Goal: Task Accomplishment & Management: Use online tool/utility

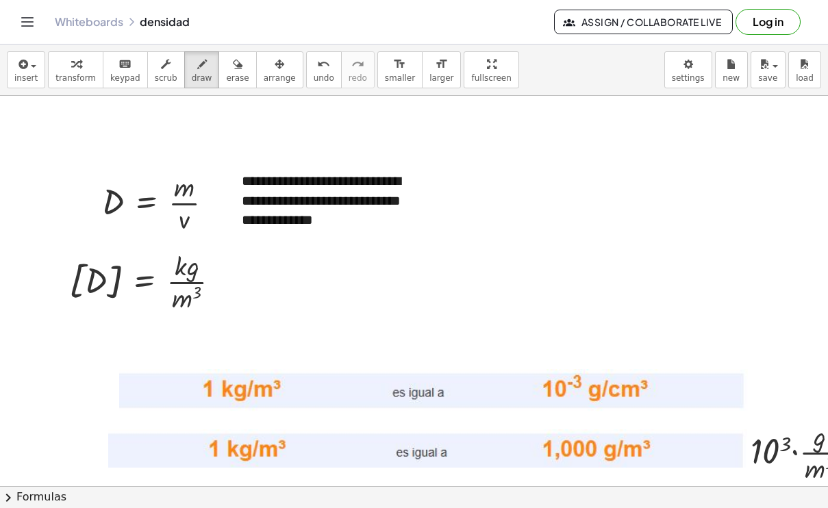
scroll to position [1574, 0]
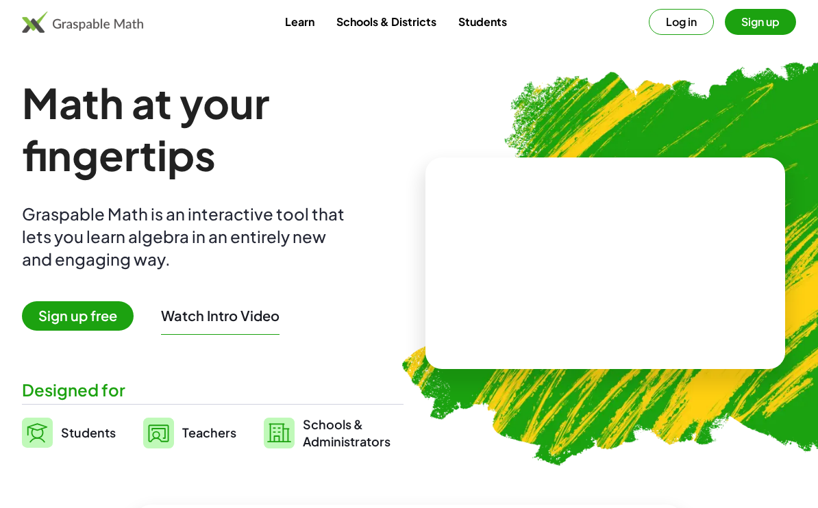
click at [698, 18] on button "Log in" at bounding box center [681, 22] width 65 height 26
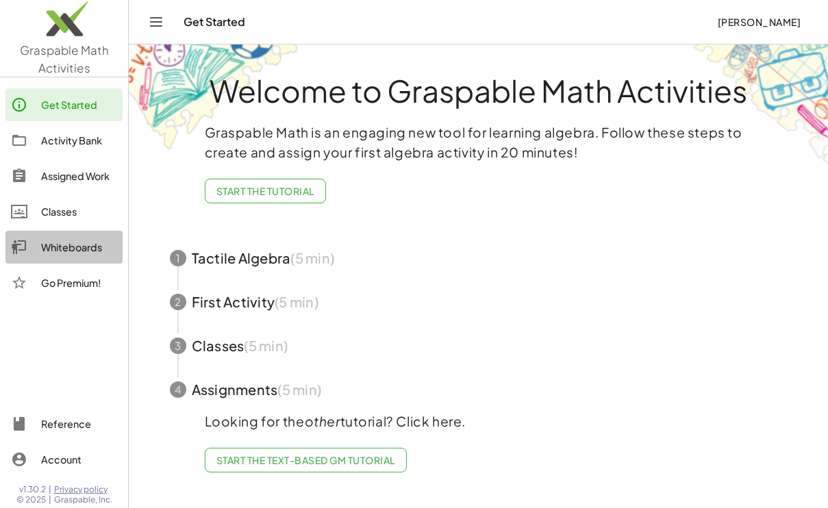
click at [75, 245] on div "Whiteboards" at bounding box center [79, 247] width 76 height 16
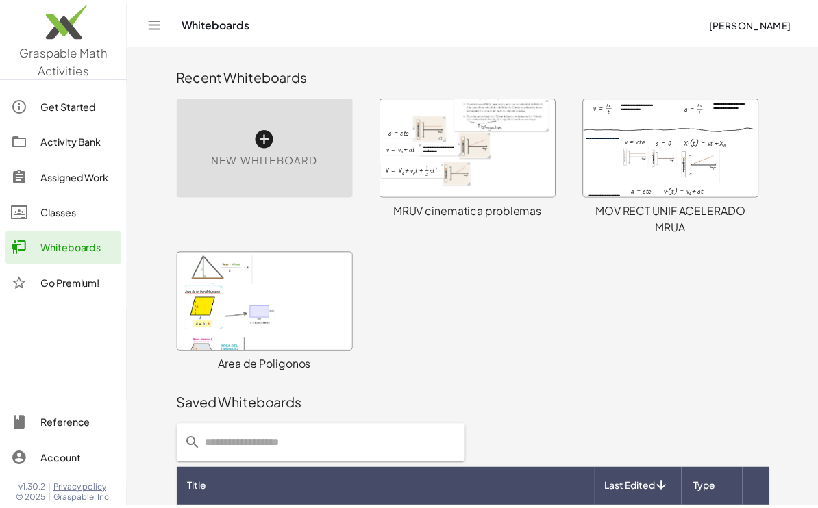
scroll to position [407, 0]
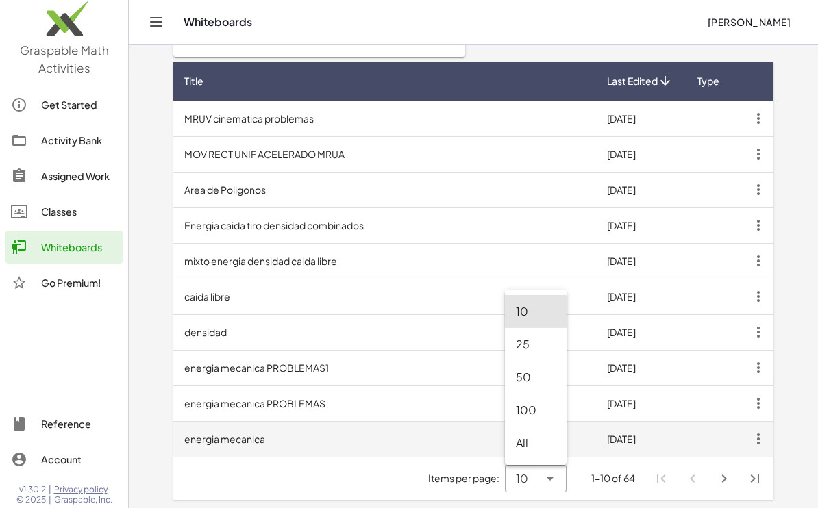
click at [467, 432] on td "energia mecanica" at bounding box center [384, 439] width 423 height 36
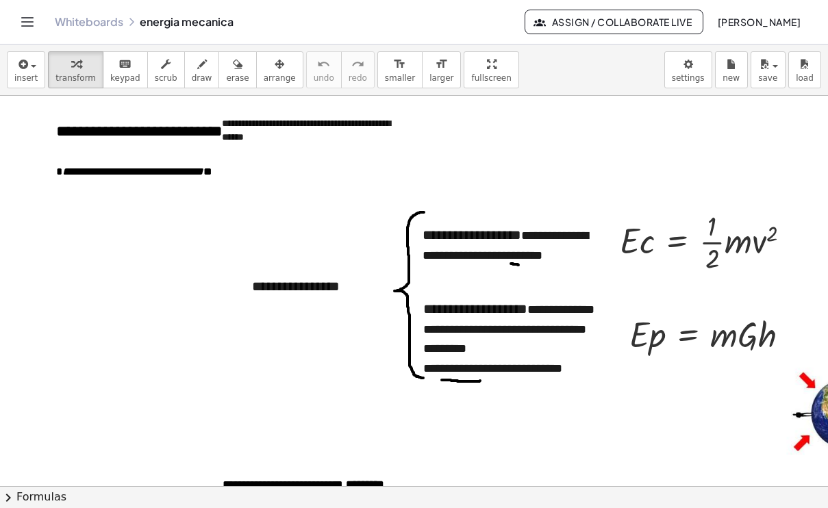
click at [99, 18] on link "Whiteboards" at bounding box center [89, 22] width 69 height 14
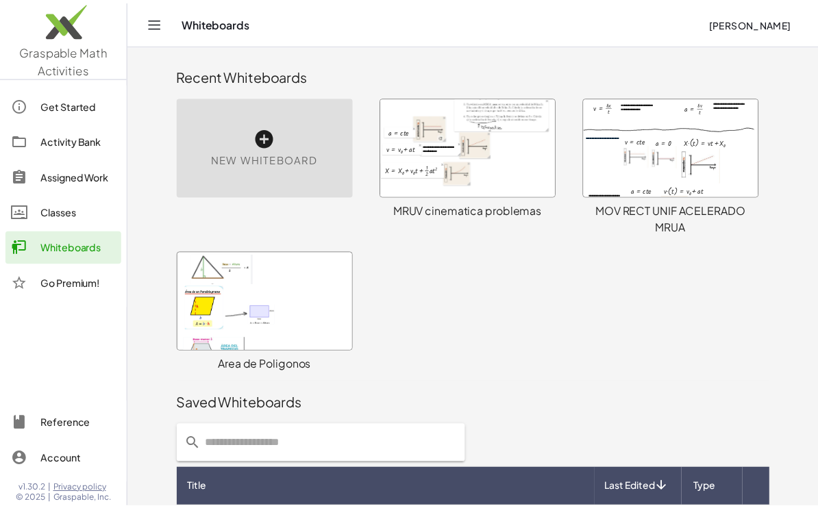
scroll to position [407, 0]
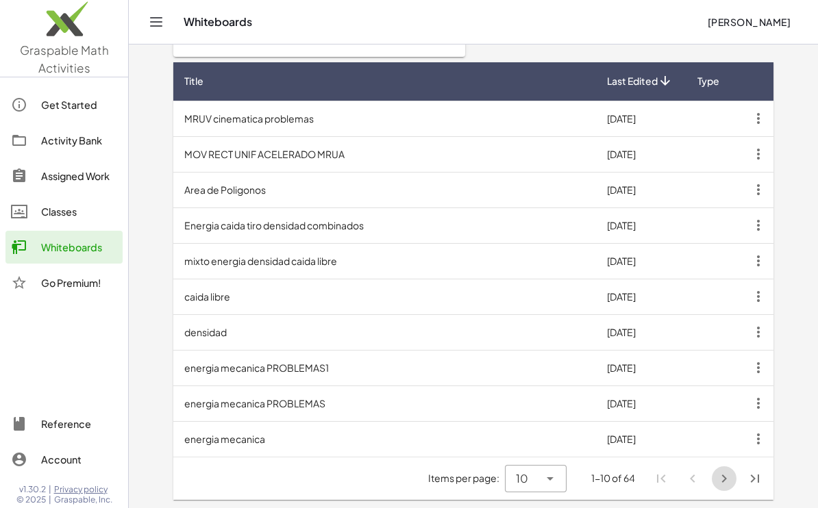
click at [724, 478] on icon "Next page" at bounding box center [724, 479] width 16 height 16
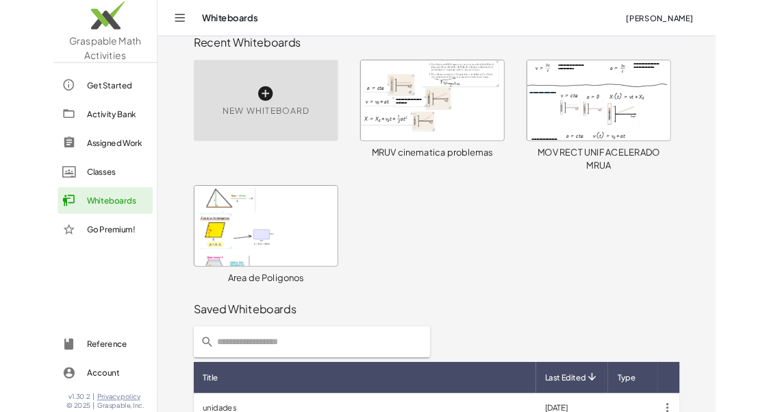
scroll to position [0, 0]
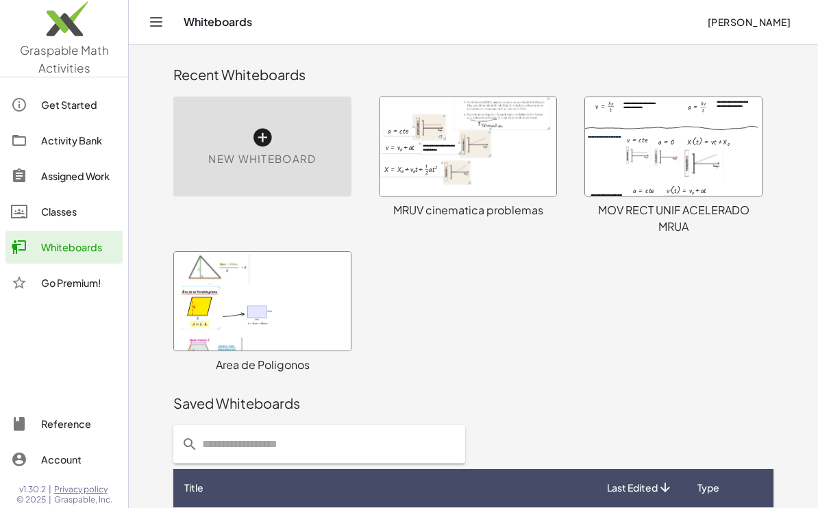
click at [218, 152] on span "New Whiteboard" at bounding box center [262, 159] width 108 height 16
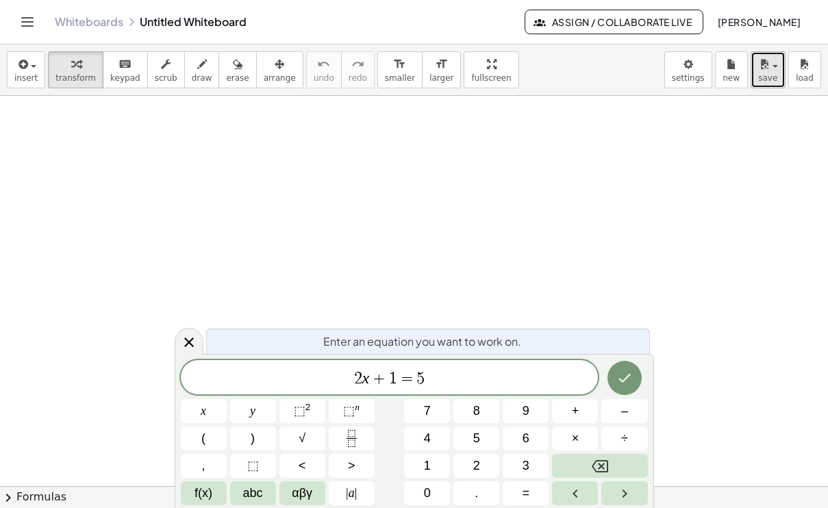
click at [771, 81] on span "save" at bounding box center [767, 78] width 19 height 10
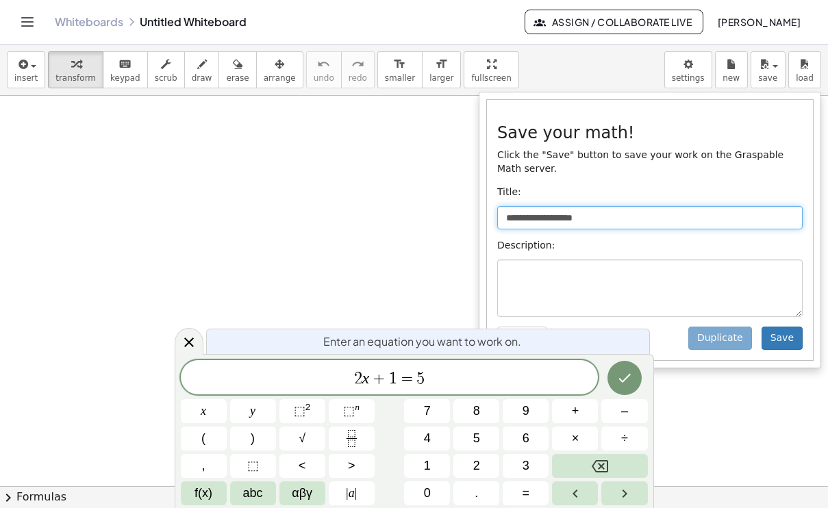
drag, startPoint x: 594, startPoint y: 204, endPoint x: 500, endPoint y: 201, distance: 93.9
click at [500, 206] on input "**********" at bounding box center [650, 217] width 306 height 23
type input "********"
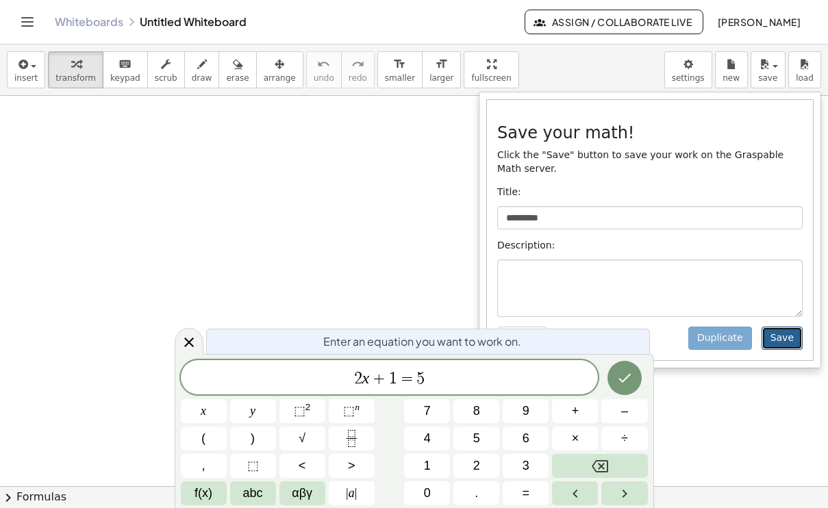
click at [784, 327] on button "Save" at bounding box center [782, 338] width 41 height 23
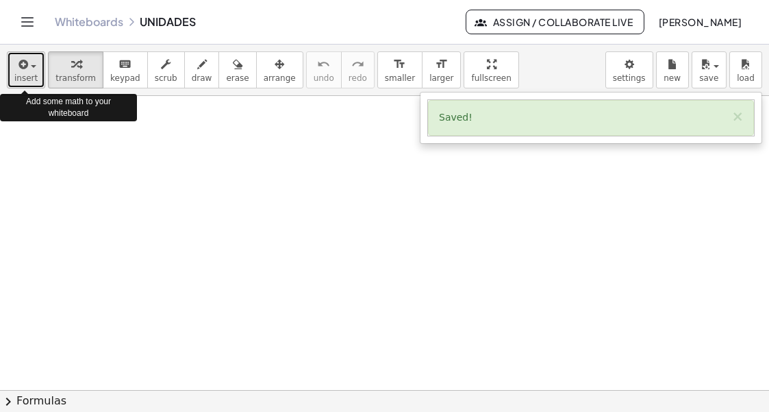
click at [32, 71] on div "button" at bounding box center [25, 63] width 23 height 16
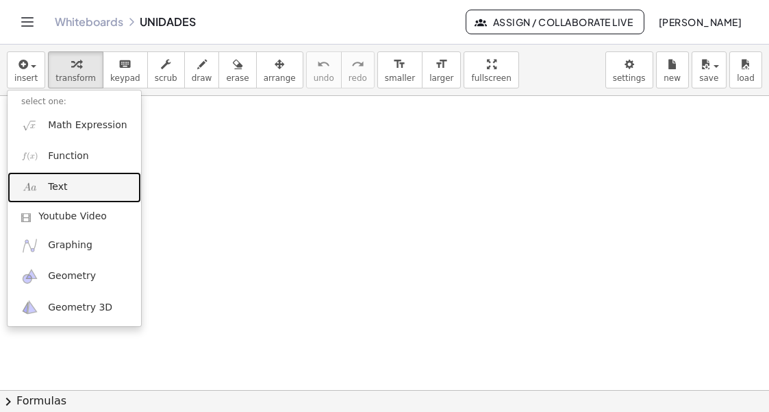
click at [62, 186] on span "Text" at bounding box center [57, 187] width 19 height 14
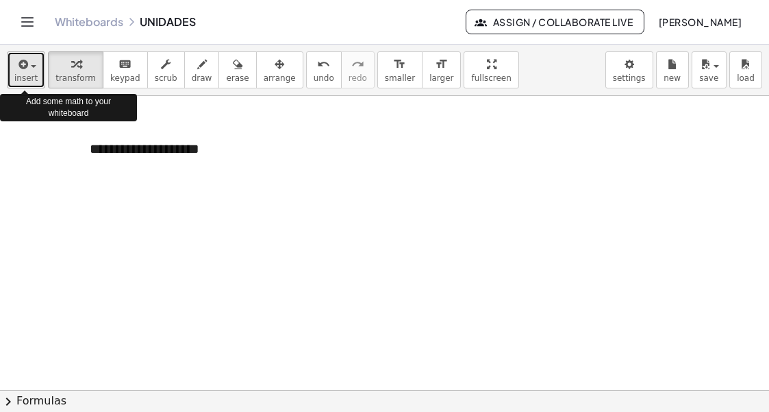
click at [31, 79] on span "insert" at bounding box center [25, 78] width 23 height 10
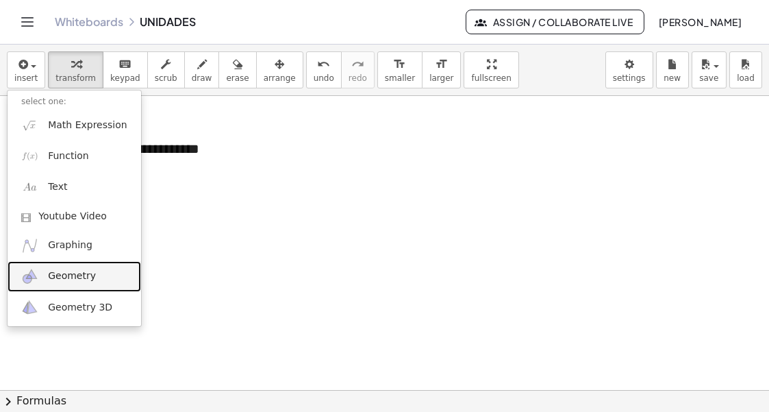
click at [75, 278] on span "Geometry" at bounding box center [72, 276] width 48 height 14
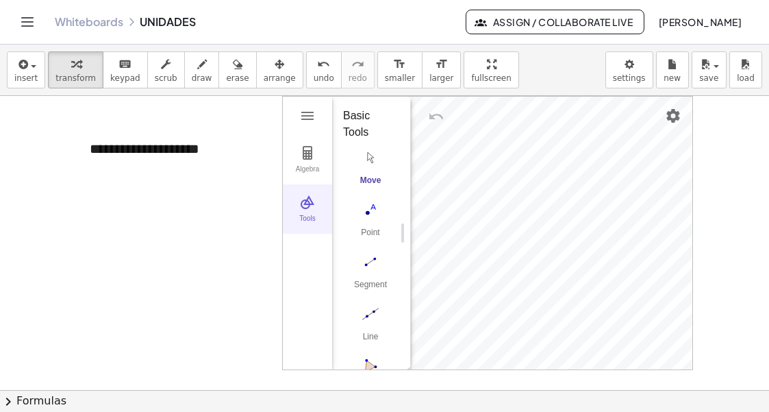
click at [309, 205] on img "Geometry" at bounding box center [307, 202] width 16 height 16
click at [310, 197] on img "Geometry" at bounding box center [307, 202] width 16 height 16
click at [371, 262] on img "Segment. Select two points or positions" at bounding box center [370, 262] width 55 height 22
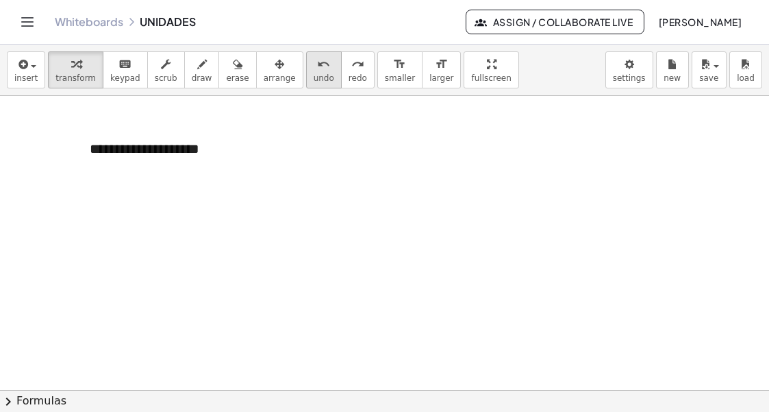
click at [317, 66] on icon "undo" at bounding box center [323, 64] width 13 height 16
click at [29, 73] on span "insert" at bounding box center [25, 78] width 23 height 10
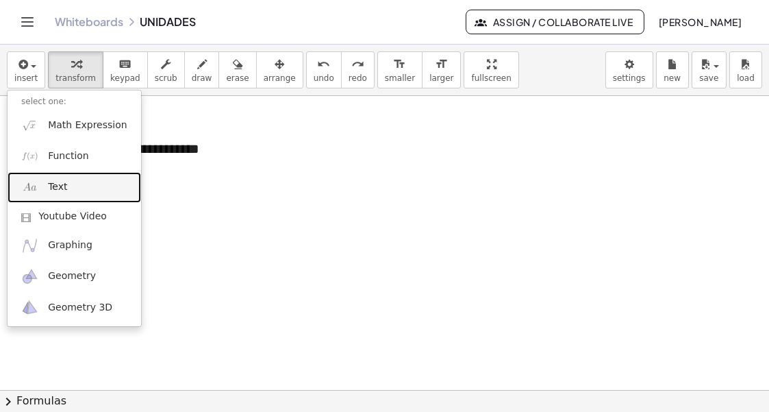
click at [51, 185] on span "Text" at bounding box center [57, 187] width 19 height 14
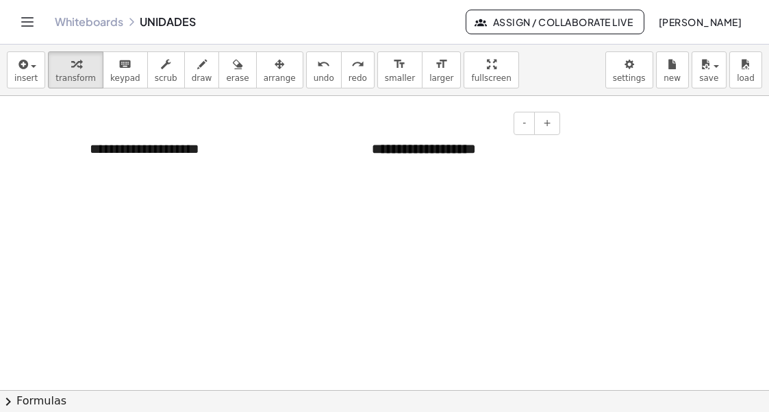
drag, startPoint x: 373, startPoint y: 150, endPoint x: 378, endPoint y: 143, distance: 9.3
click at [377, 147] on span "**********" at bounding box center [424, 149] width 104 height 14
click at [431, 216] on div at bounding box center [384, 390] width 769 height 588
drag, startPoint x: 256, startPoint y: 74, endPoint x: 227, endPoint y: 89, distance: 32.5
click at [264, 74] on span "arrange" at bounding box center [280, 78] width 32 height 10
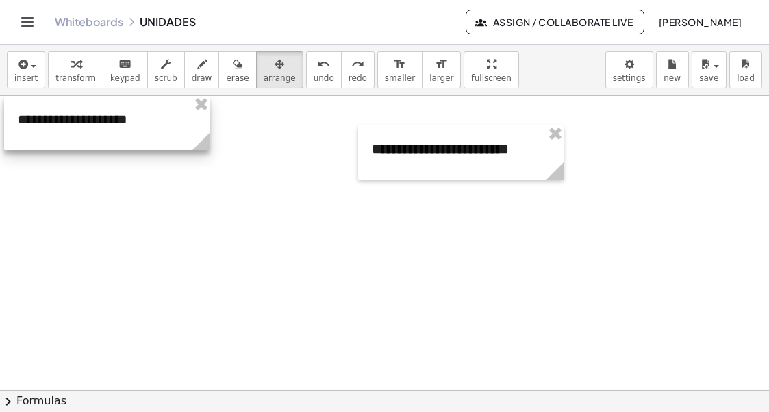
drag, startPoint x: 136, startPoint y: 165, endPoint x: 64, endPoint y: 127, distance: 81.2
click at [64, 127] on div at bounding box center [107, 123] width 206 height 54
click at [139, 217] on div at bounding box center [384, 390] width 769 height 588
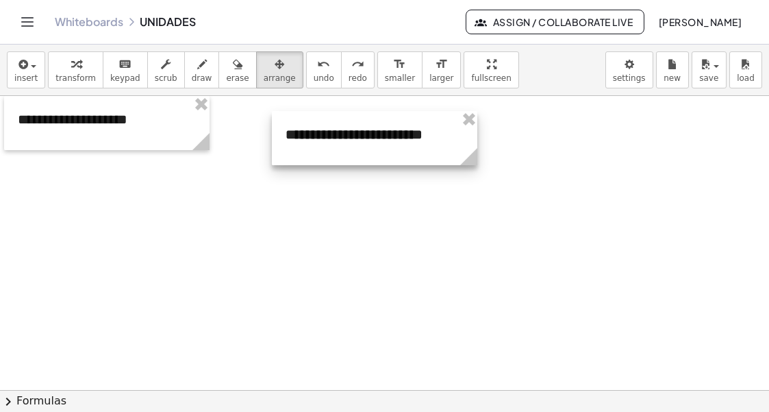
drag, startPoint x: 434, startPoint y: 159, endPoint x: 360, endPoint y: 162, distance: 74.1
click at [347, 144] on div at bounding box center [375, 138] width 206 height 54
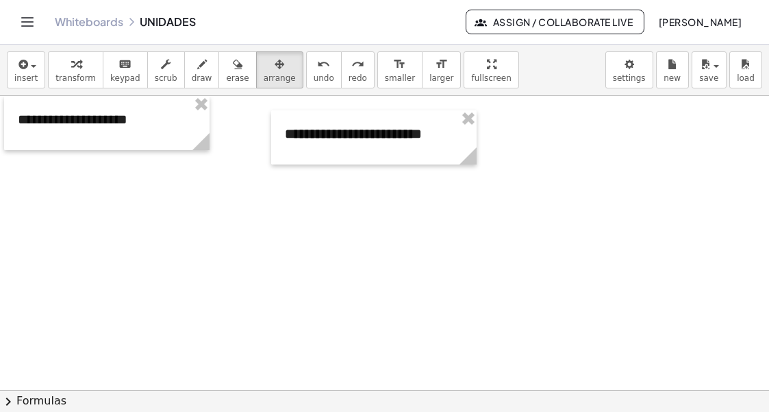
click at [351, 229] on div at bounding box center [384, 390] width 769 height 588
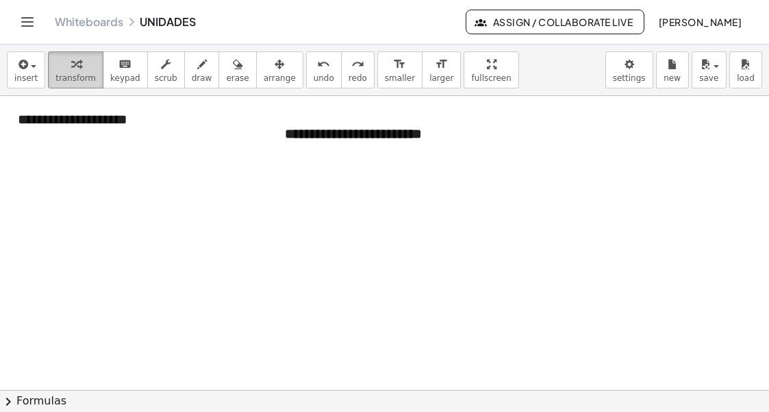
click at [71, 67] on icon "button" at bounding box center [76, 64] width 10 height 16
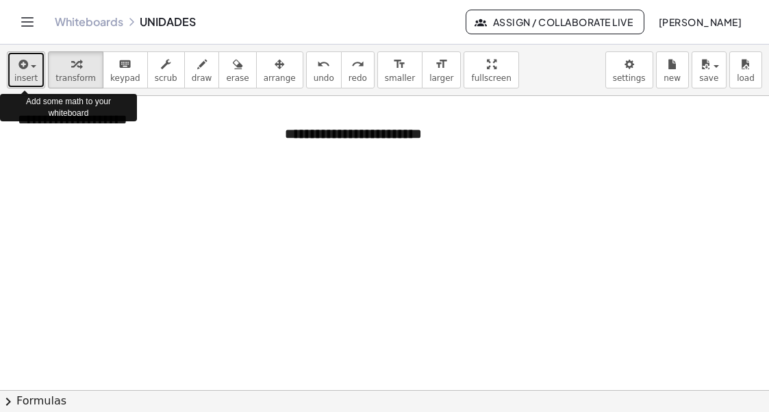
click at [25, 70] on icon "button" at bounding box center [22, 64] width 12 height 16
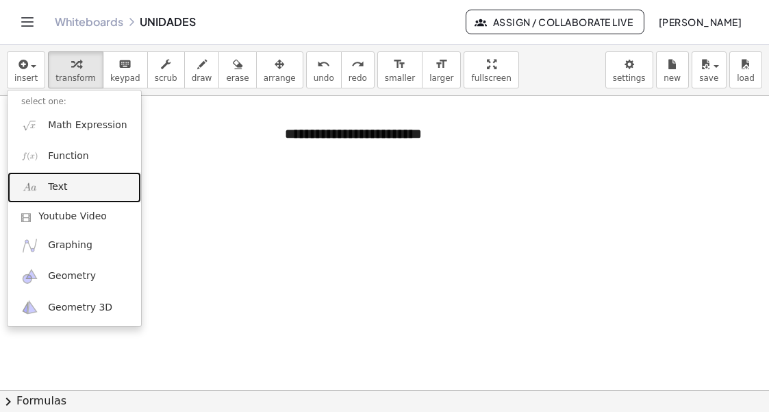
click at [66, 186] on link "Text" at bounding box center [75, 187] width 134 height 31
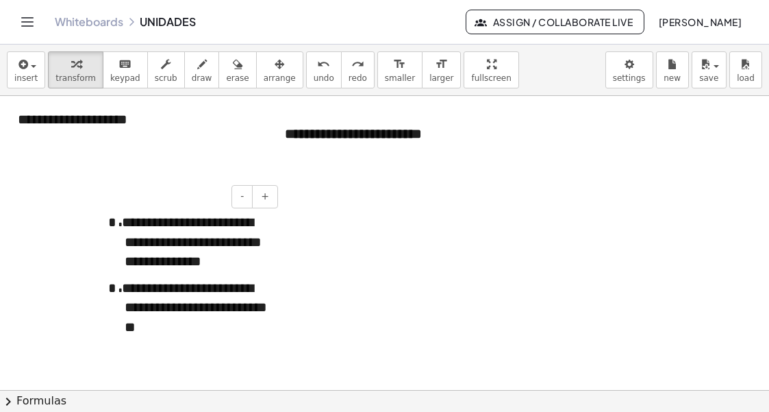
click at [258, 291] on p "**********" at bounding box center [196, 307] width 143 height 59
drag, startPoint x: 262, startPoint y: 75, endPoint x: 256, endPoint y: 80, distance: 8.2
click at [264, 75] on span "arrange" at bounding box center [280, 78] width 32 height 10
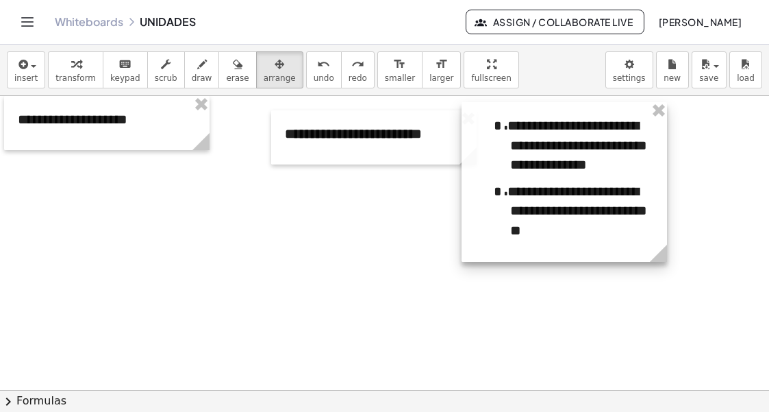
drag, startPoint x: 226, startPoint y: 251, endPoint x: 612, endPoint y: 155, distance: 397.6
click at [612, 155] on div at bounding box center [565, 182] width 206 height 160
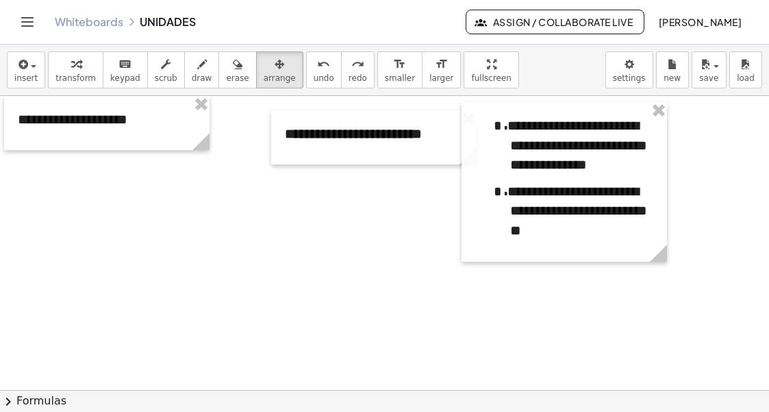
click at [336, 354] on div at bounding box center [384, 390] width 769 height 588
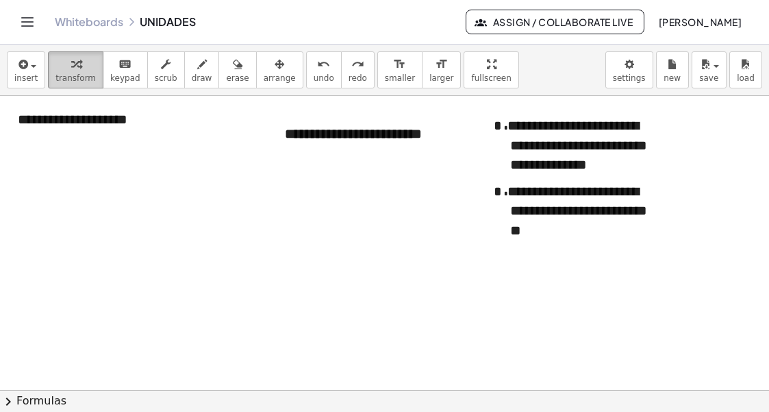
click at [73, 70] on icon "button" at bounding box center [76, 64] width 10 height 16
drag, startPoint x: 158, startPoint y: 323, endPoint x: 101, endPoint y: 255, distance: 88.6
click at [157, 323] on div at bounding box center [384, 390] width 769 height 588
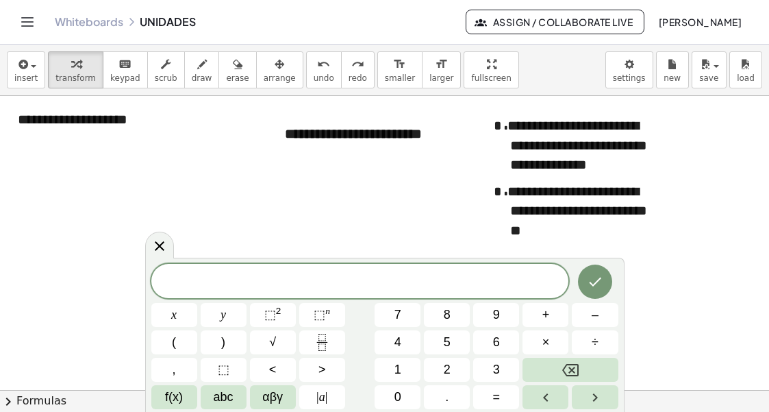
drag, startPoint x: 380, startPoint y: 286, endPoint x: 371, endPoint y: 284, distance: 9.1
click at [371, 284] on span "​" at bounding box center [360, 282] width 418 height 19
click at [162, 241] on icon at bounding box center [159, 245] width 16 height 16
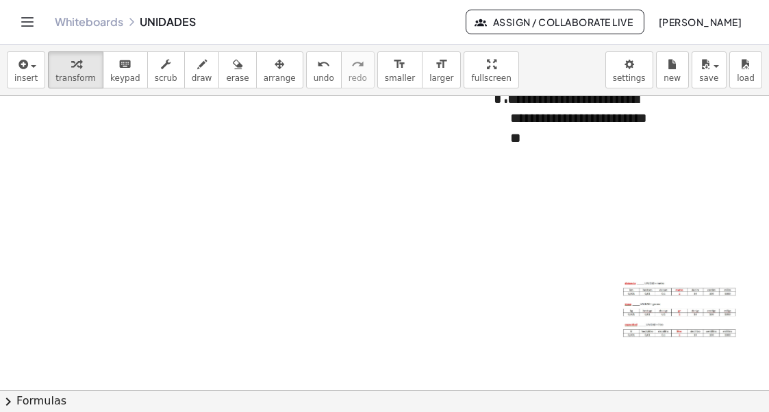
scroll to position [88, 0]
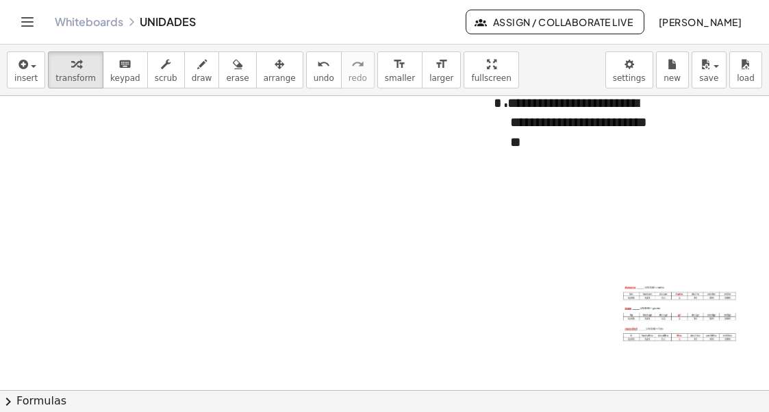
drag, startPoint x: 253, startPoint y: 61, endPoint x: 559, endPoint y: 314, distance: 397.1
click at [262, 89] on div "insert select one: Math Expression Function Text Youtube Video Graphing Geometr…" at bounding box center [384, 70] width 769 height 51
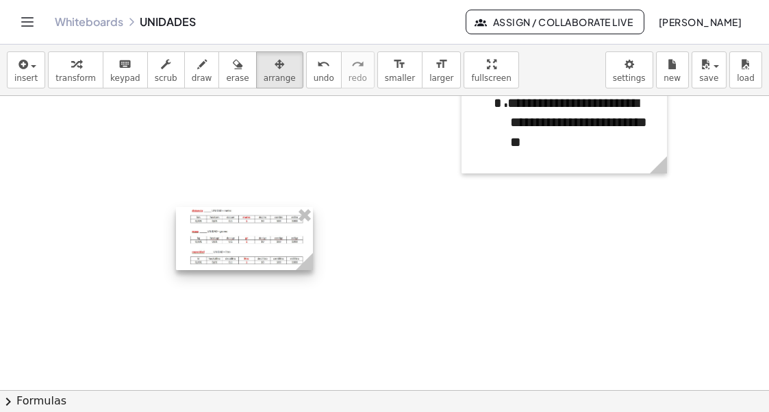
drag, startPoint x: 667, startPoint y: 324, endPoint x: 241, endPoint y: 256, distance: 430.9
click at [233, 246] on div at bounding box center [244, 238] width 137 height 63
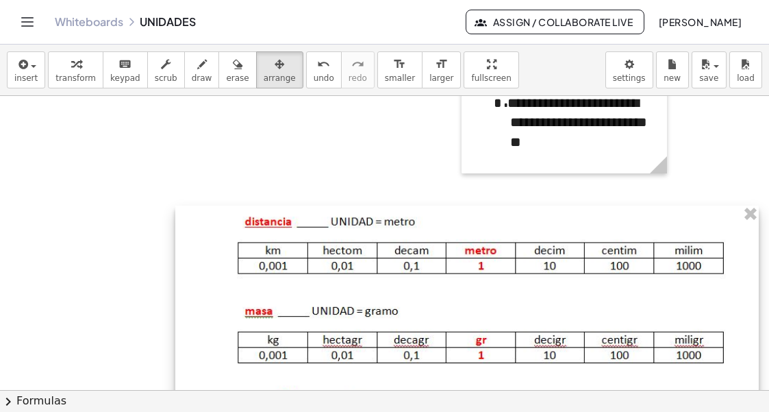
drag, startPoint x: 308, startPoint y: 271, endPoint x: 773, endPoint y: 431, distance: 492.0
click at [769, 412] on html "**********" at bounding box center [384, 206] width 769 height 412
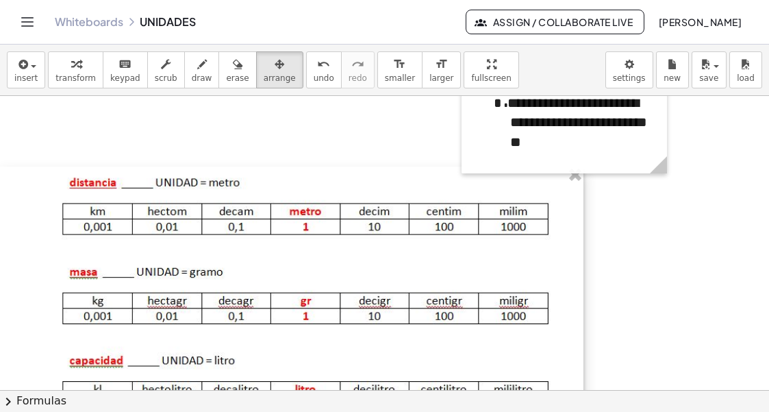
drag, startPoint x: 383, startPoint y: 331, endPoint x: 96, endPoint y: 295, distance: 289.3
click at [90, 293] on div at bounding box center [292, 299] width 584 height 267
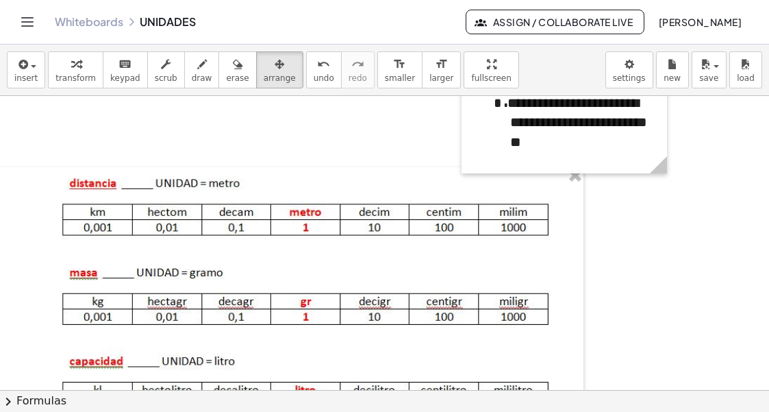
click at [653, 279] on div at bounding box center [384, 302] width 769 height 588
click at [18, 146] on div at bounding box center [384, 302] width 769 height 588
drag, startPoint x: 190, startPoint y: 78, endPoint x: 188, endPoint y: 86, distance: 8.7
click at [192, 78] on span "draw" at bounding box center [202, 78] width 21 height 10
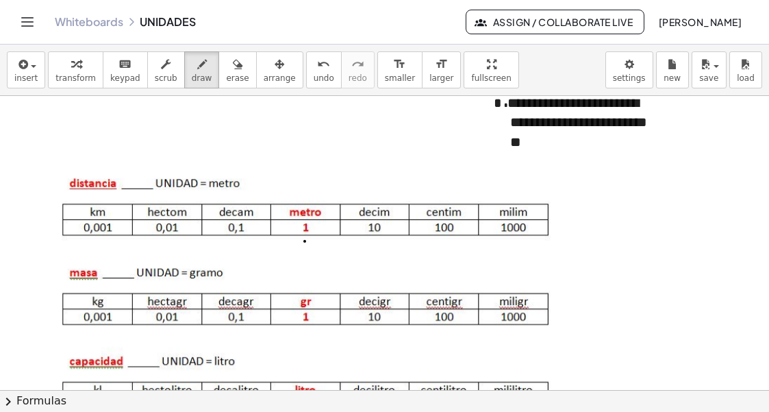
click at [305, 241] on div at bounding box center [384, 302] width 769 height 588
click at [314, 75] on span "undo" at bounding box center [324, 78] width 21 height 10
click at [233, 70] on icon "button" at bounding box center [238, 64] width 10 height 16
click at [306, 243] on div at bounding box center [384, 302] width 769 height 588
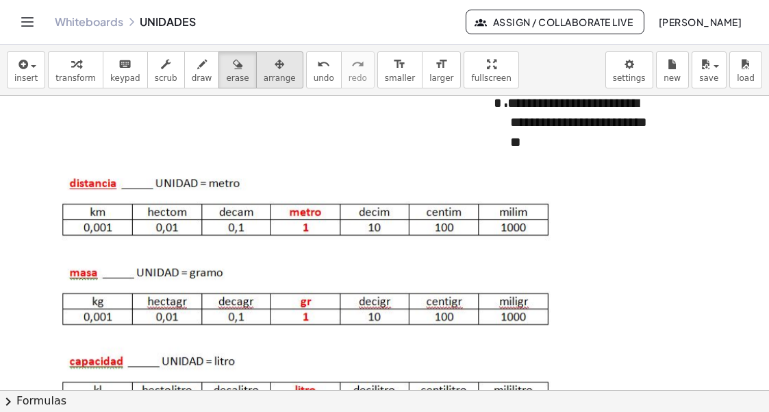
click at [264, 82] on span "arrange" at bounding box center [280, 78] width 32 height 10
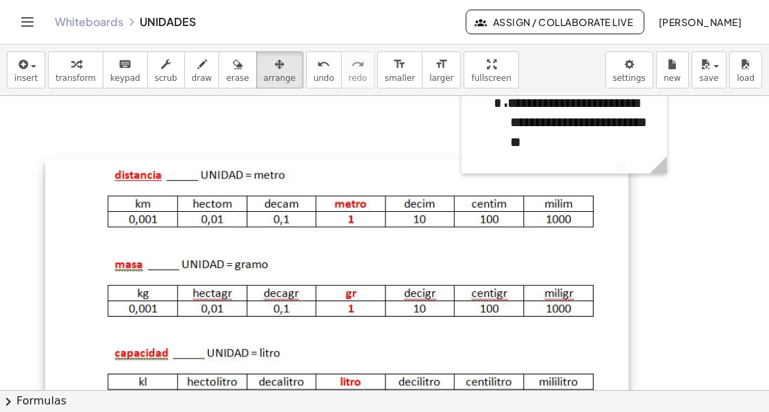
drag, startPoint x: 324, startPoint y: 284, endPoint x: 369, endPoint y: 276, distance: 46.0
click at [369, 276] on div at bounding box center [337, 292] width 584 height 267
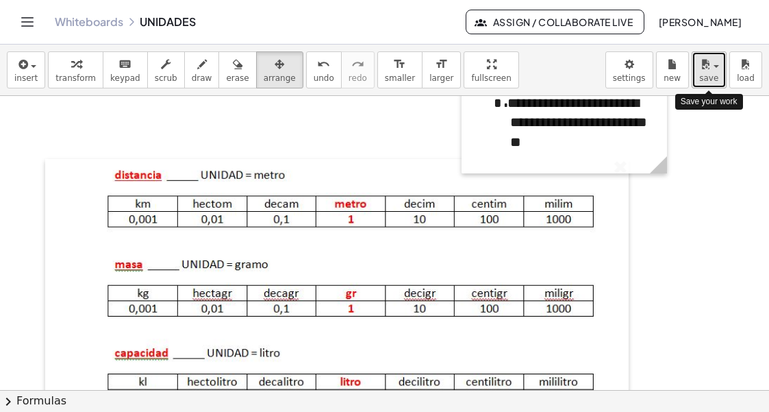
click at [713, 80] on span "save" at bounding box center [708, 78] width 19 height 10
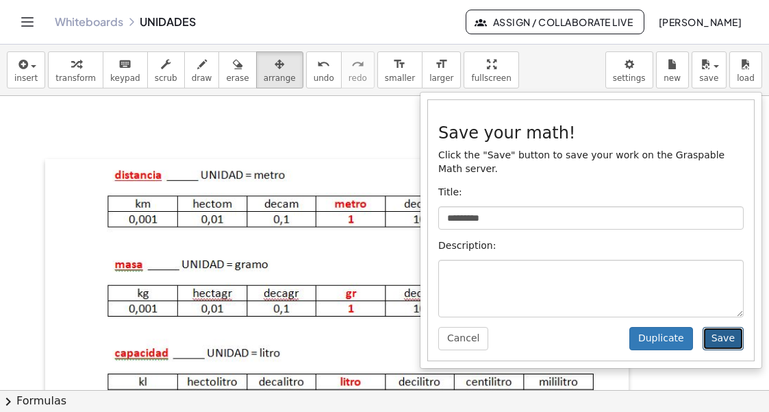
click at [732, 327] on button "Save" at bounding box center [723, 338] width 41 height 23
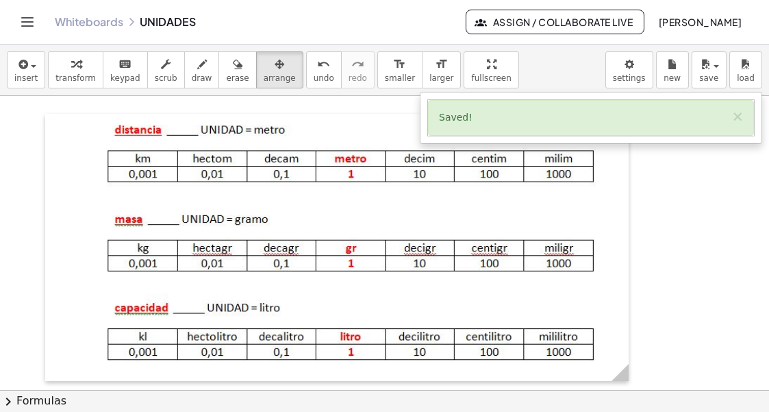
scroll to position [157, 0]
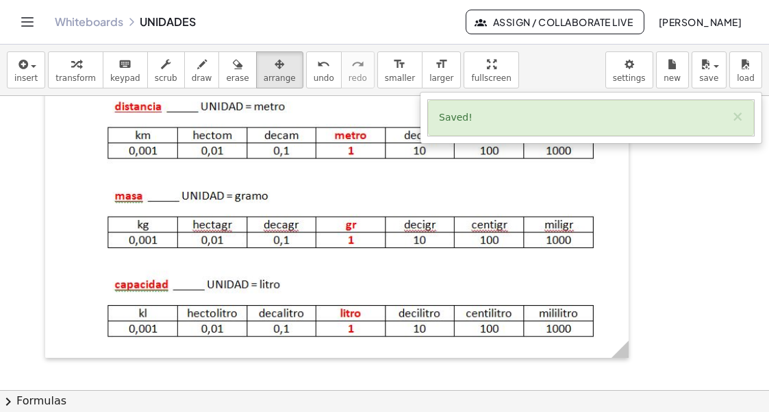
click at [694, 315] on div at bounding box center [384, 233] width 769 height 588
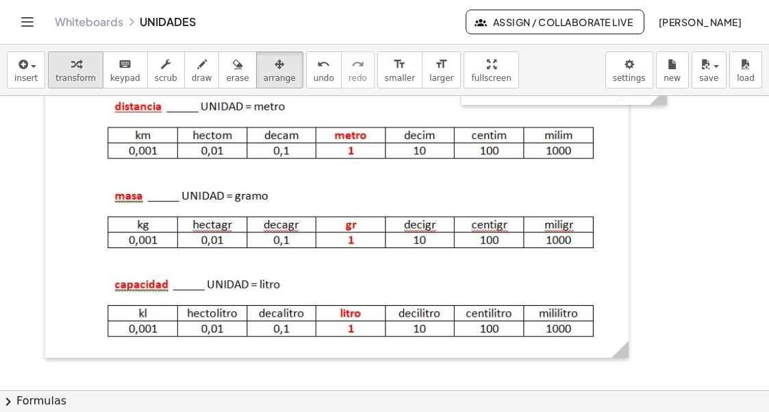
click at [71, 66] on icon "button" at bounding box center [76, 64] width 10 height 16
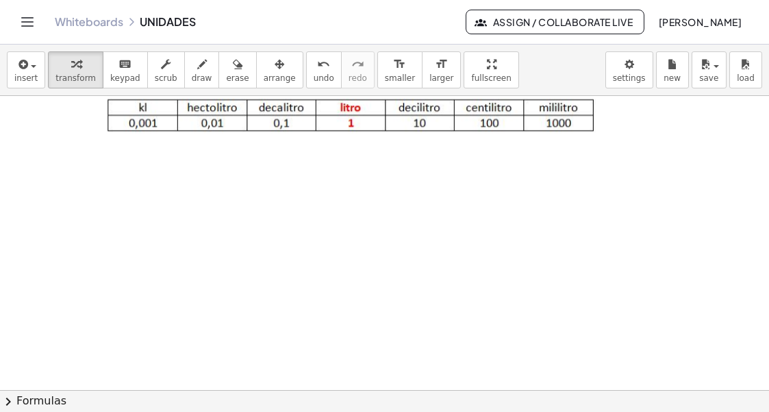
scroll to position [431, 0]
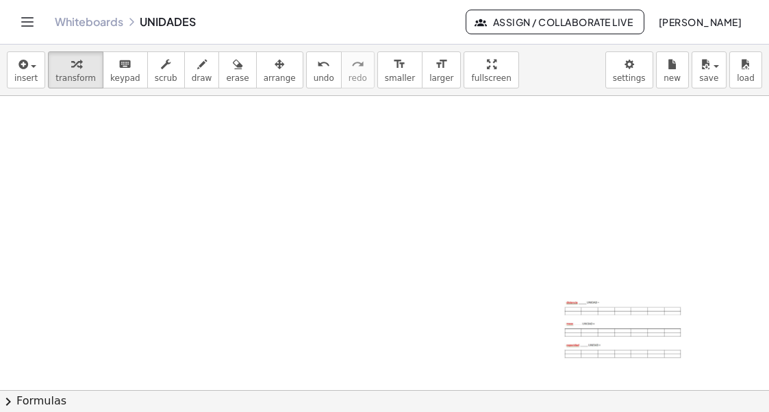
drag, startPoint x: 259, startPoint y: 66, endPoint x: 512, endPoint y: 241, distance: 307.3
click at [267, 71] on div "button" at bounding box center [280, 63] width 32 height 16
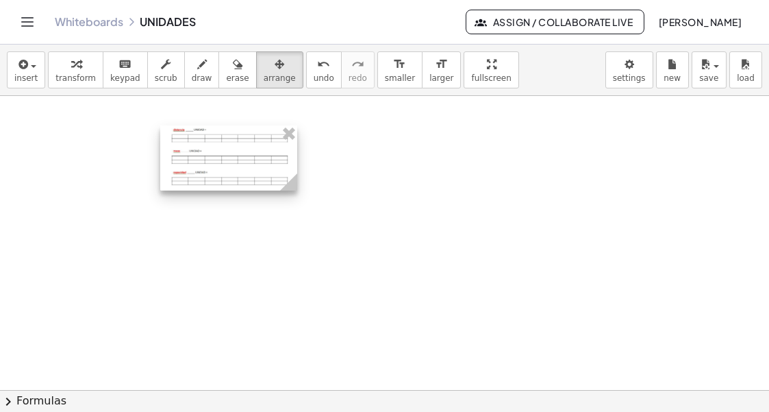
drag, startPoint x: 582, startPoint y: 329, endPoint x: 182, endPoint y: 156, distance: 435.1
click at [183, 156] on div at bounding box center [228, 157] width 137 height 65
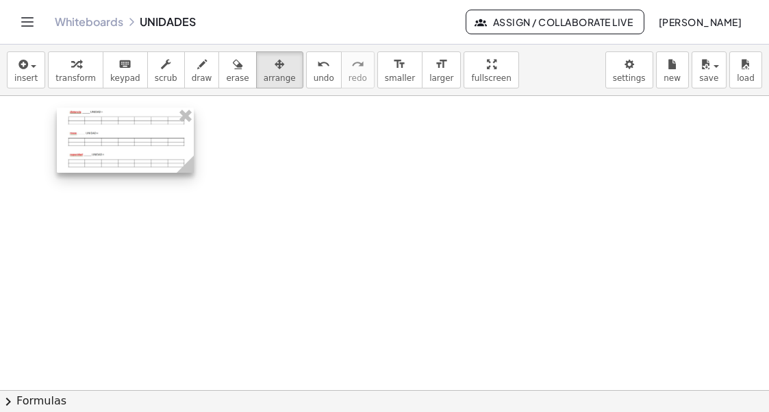
drag, startPoint x: 248, startPoint y: 151, endPoint x: 150, endPoint y: 133, distance: 99.6
click at [150, 133] on div at bounding box center [125, 140] width 137 height 65
click at [364, 238] on div at bounding box center [384, 106] width 769 height 882
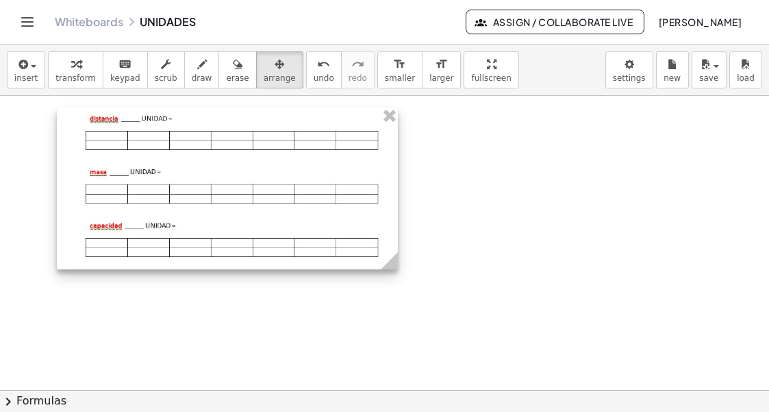
drag, startPoint x: 204, startPoint y: 171, endPoint x: 426, endPoint y: 258, distance: 238.7
click at [396, 240] on div at bounding box center [227, 189] width 341 height 162
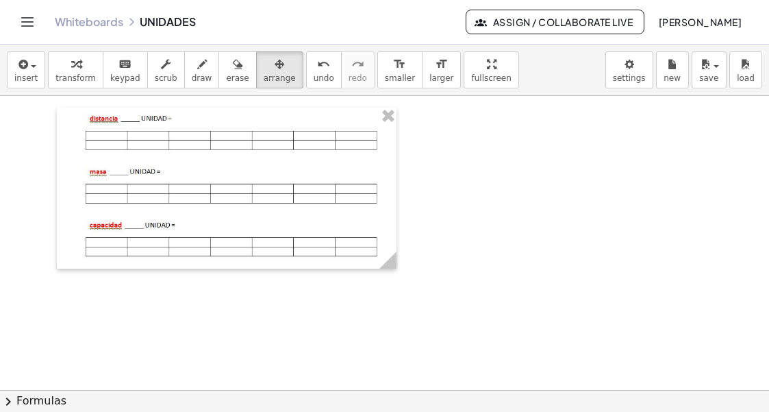
click at [460, 255] on div at bounding box center [384, 106] width 769 height 882
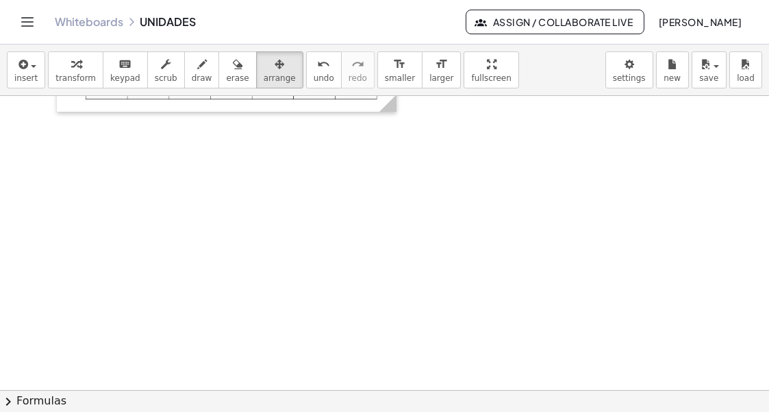
scroll to position [656, 0]
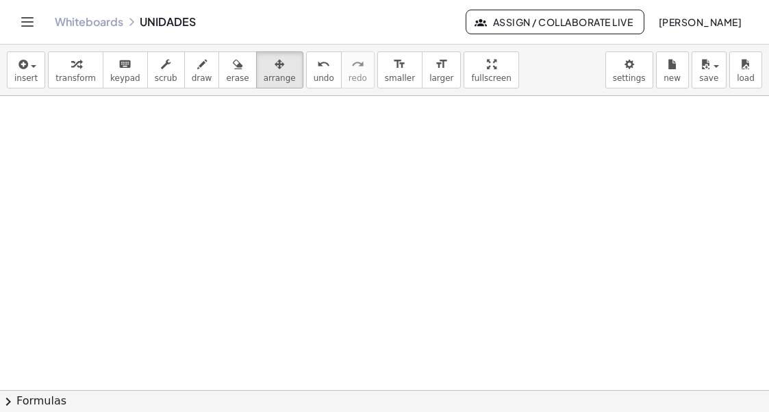
drag, startPoint x: 697, startPoint y: 299, endPoint x: 709, endPoint y: 288, distance: 16.5
click at [697, 299] on div at bounding box center [384, 28] width 769 height 1176
click at [517, 212] on div at bounding box center [384, 28] width 769 height 1176
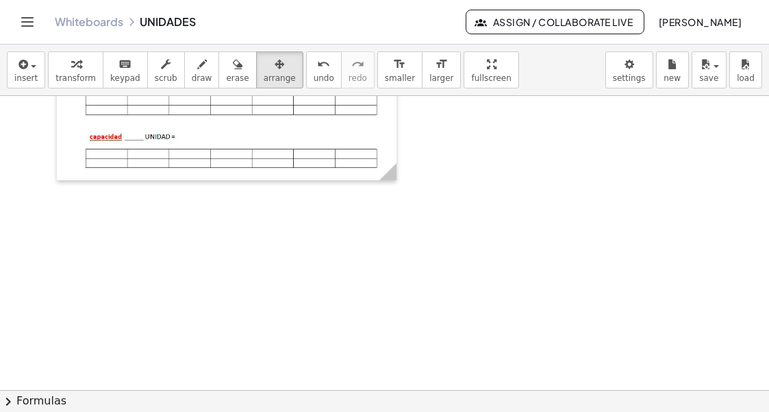
scroll to position [588, 0]
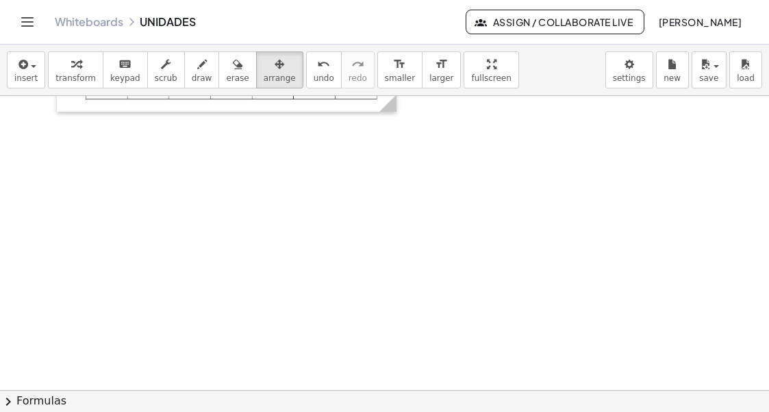
click at [214, 190] on div at bounding box center [384, 96] width 769 height 1176
click at [60, 182] on div at bounding box center [384, 96] width 769 height 1176
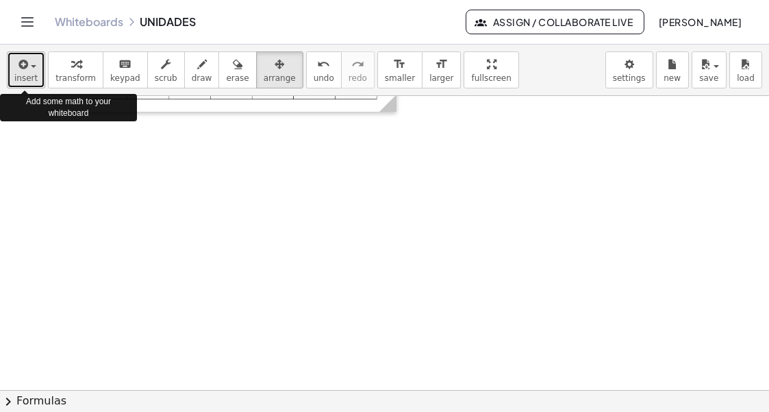
click at [28, 73] on span "insert" at bounding box center [25, 78] width 23 height 10
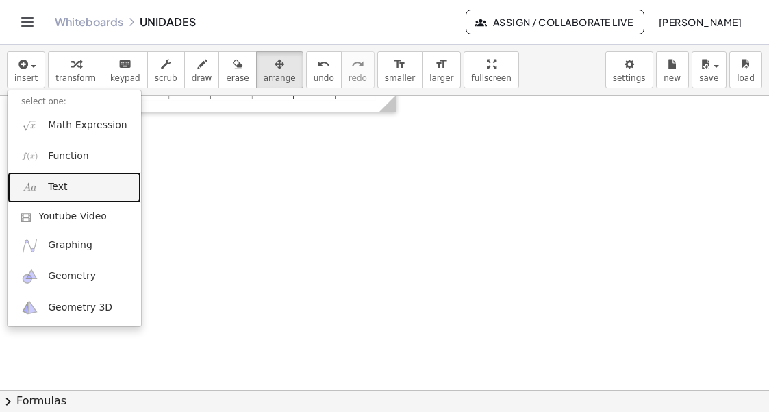
click at [66, 182] on link "Text" at bounding box center [75, 187] width 134 height 31
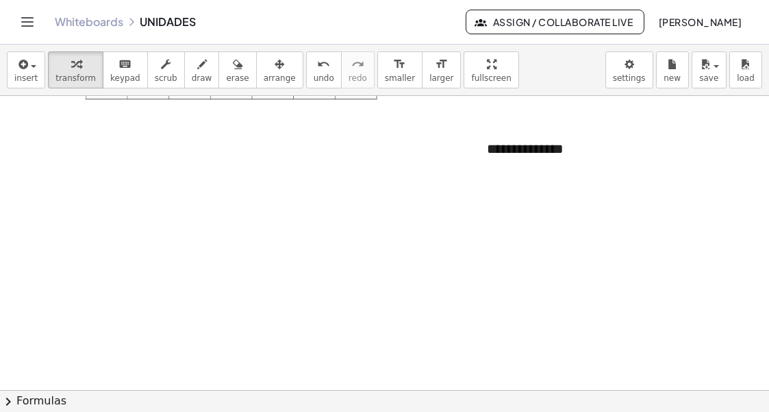
click at [402, 201] on div at bounding box center [384, 96] width 769 height 1176
drag, startPoint x: 258, startPoint y: 75, endPoint x: 264, endPoint y: 78, distance: 7.1
click at [264, 76] on span "arrange" at bounding box center [280, 78] width 32 height 10
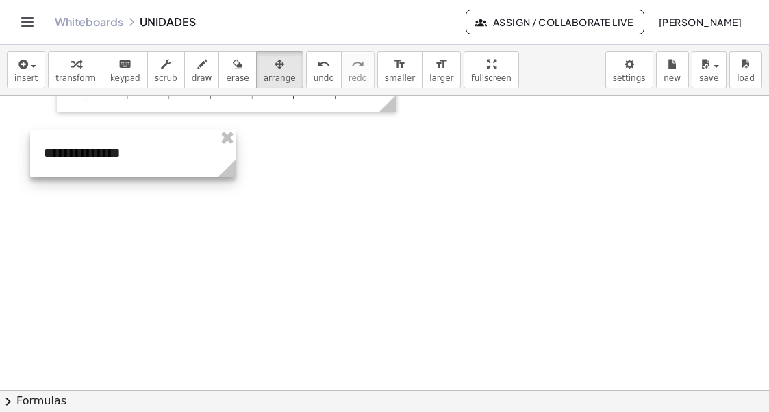
drag, startPoint x: 545, startPoint y: 161, endPoint x: 132, endPoint y: 186, distance: 413.2
click at [102, 164] on div at bounding box center [133, 152] width 206 height 47
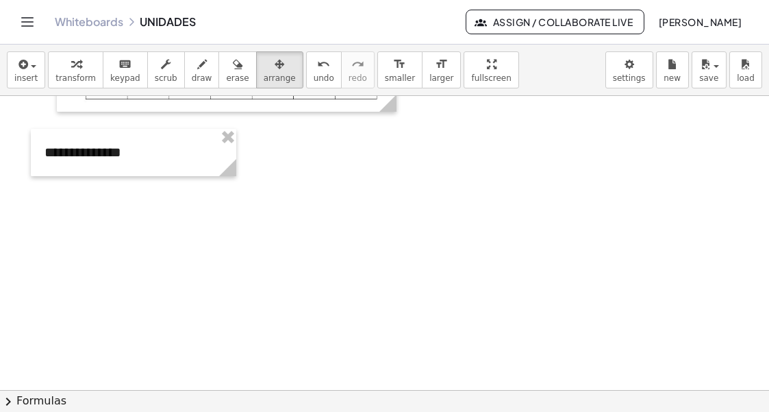
click at [176, 212] on div at bounding box center [384, 96] width 769 height 1176
click at [175, 211] on div at bounding box center [384, 96] width 769 height 1176
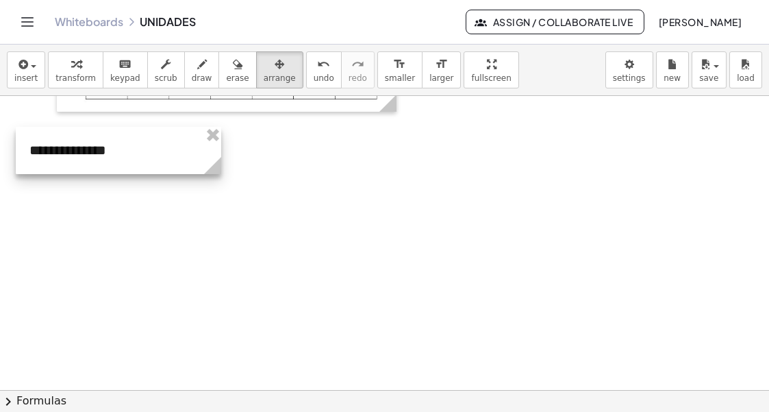
drag, startPoint x: 130, startPoint y: 163, endPoint x: 115, endPoint y: 161, distance: 15.2
click at [115, 161] on div at bounding box center [119, 150] width 206 height 47
drag, startPoint x: 152, startPoint y: 218, endPoint x: 118, endPoint y: 201, distance: 38.0
click at [151, 219] on div at bounding box center [384, 96] width 769 height 1176
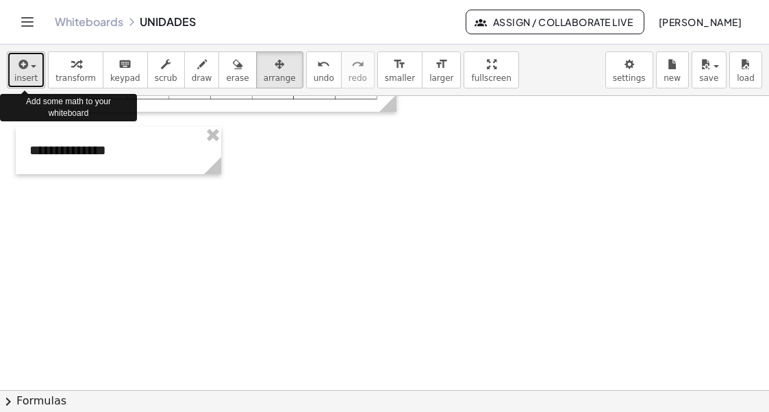
click at [28, 65] on span "button" at bounding box center [29, 66] width 3 height 10
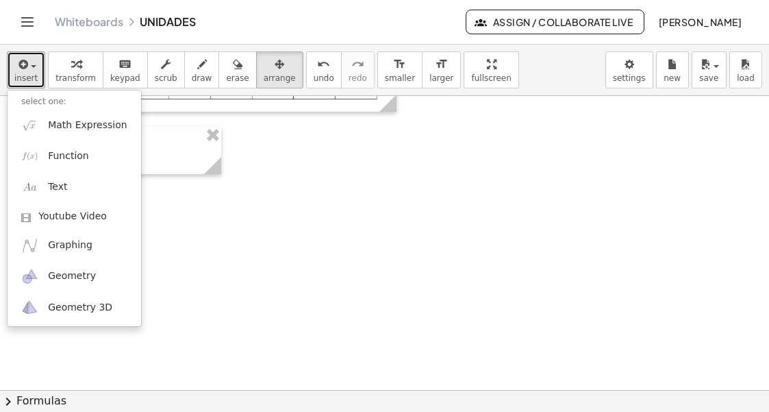
click at [455, 212] on div at bounding box center [384, 96] width 769 height 1176
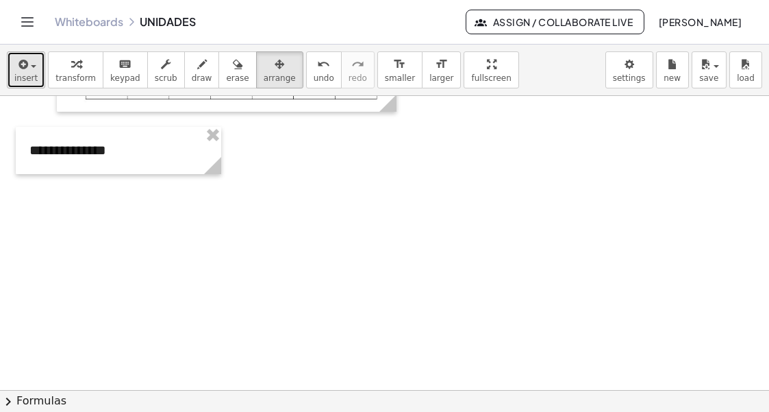
click at [27, 71] on div "button" at bounding box center [25, 63] width 23 height 16
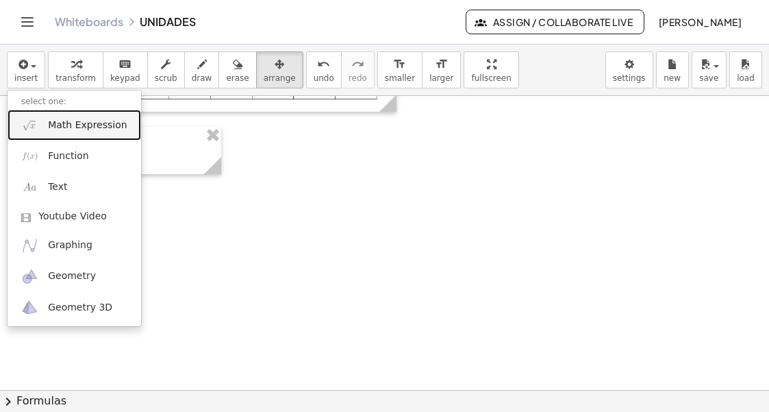
click at [50, 124] on span "Math Expression" at bounding box center [87, 126] width 79 height 14
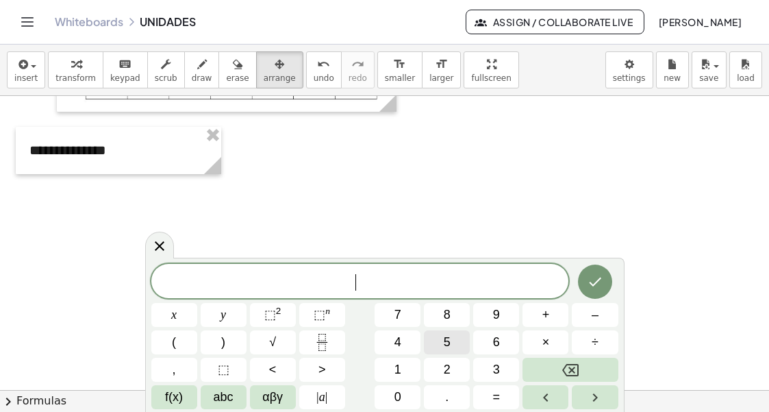
click at [447, 341] on span "5" at bounding box center [447, 342] width 7 height 18
click at [546, 343] on span "×" at bounding box center [547, 342] width 8 height 18
click at [597, 288] on icon "Done" at bounding box center [595, 281] width 16 height 16
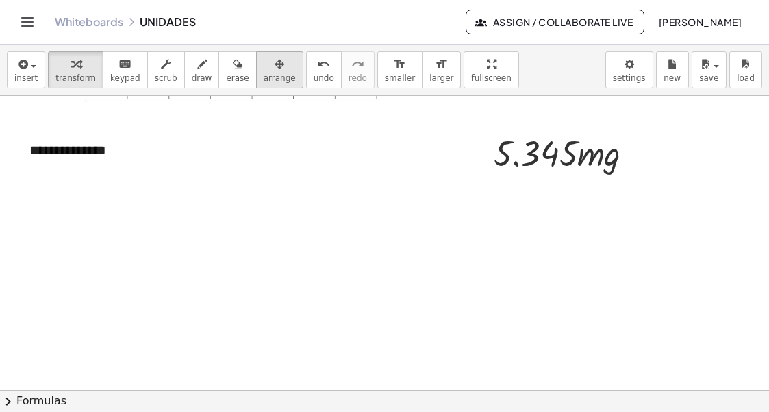
click at [256, 72] on button "arrange" at bounding box center [279, 69] width 47 height 37
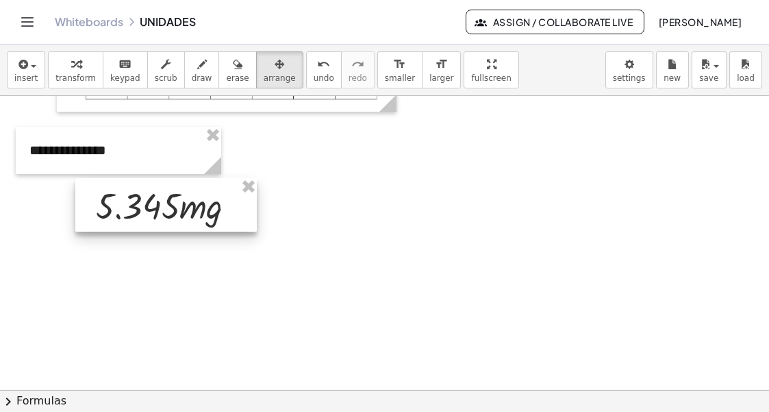
drag, startPoint x: 469, startPoint y: 173, endPoint x: 134, endPoint y: 205, distance: 336.6
click at [134, 205] on div at bounding box center [166, 204] width 182 height 53
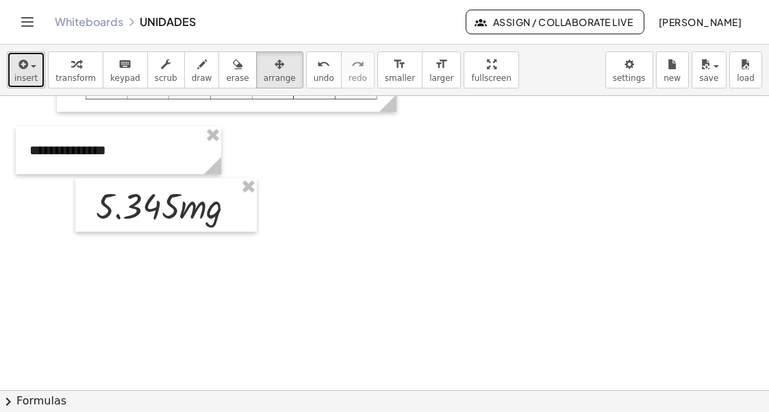
click at [27, 77] on span "insert" at bounding box center [25, 78] width 23 height 10
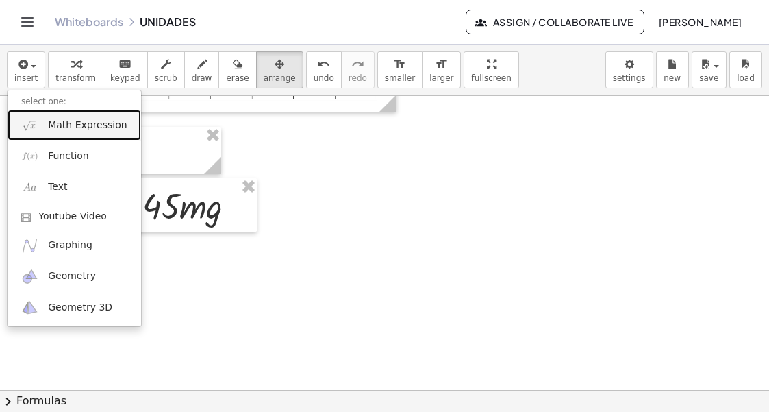
click at [52, 124] on span "Math Expression" at bounding box center [87, 126] width 79 height 14
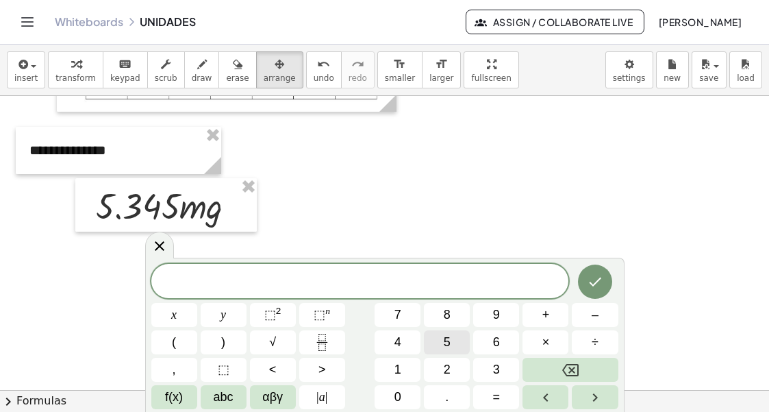
click at [447, 340] on span "5" at bounding box center [447, 342] width 7 height 18
click at [543, 339] on span "×" at bounding box center [547, 342] width 8 height 18
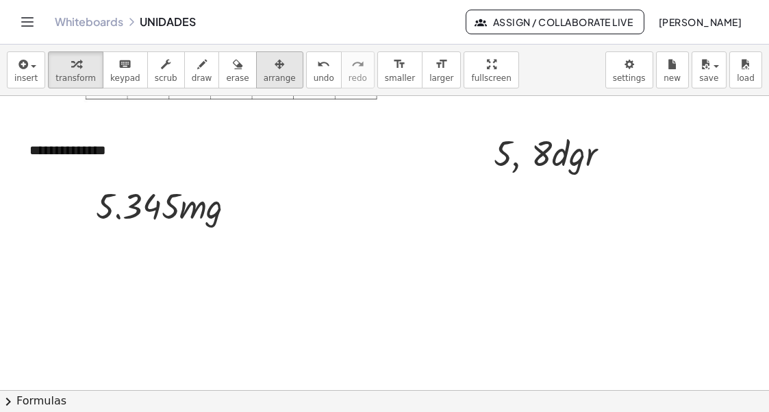
click at [275, 71] on icon "button" at bounding box center [280, 64] width 10 height 16
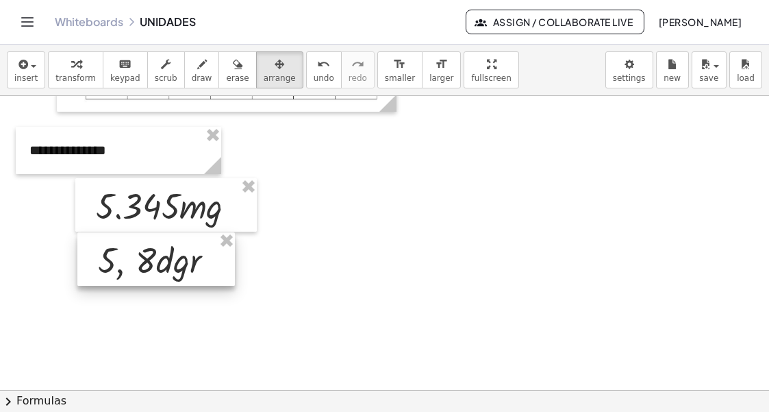
drag, startPoint x: 529, startPoint y: 156, endPoint x: 149, endPoint y: 262, distance: 394.8
click at [149, 262] on div at bounding box center [156, 258] width 158 height 53
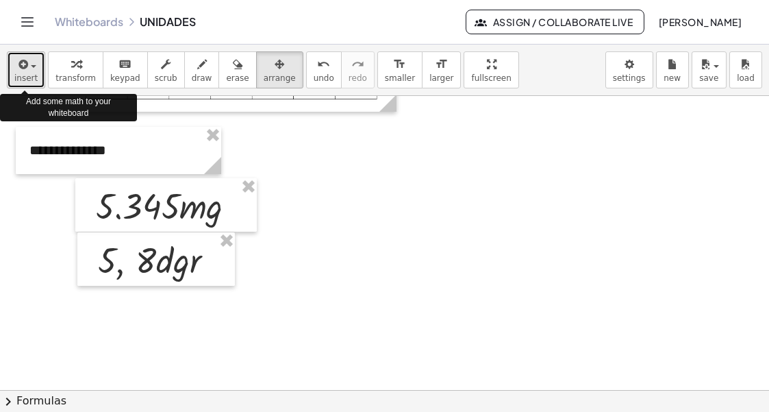
click at [23, 69] on icon "button" at bounding box center [22, 64] width 12 height 16
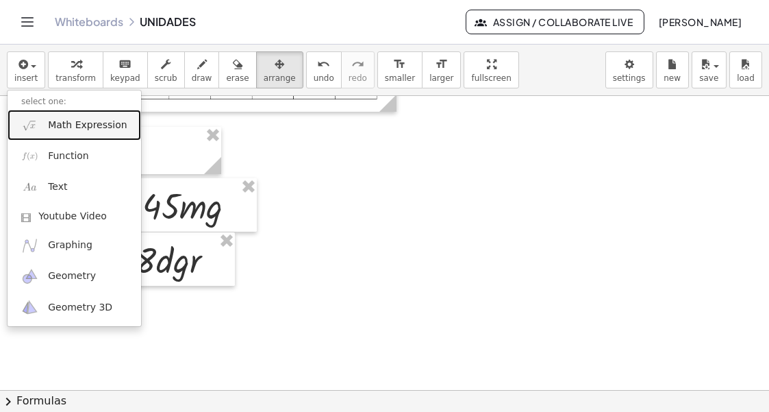
click at [85, 123] on span "Math Expression" at bounding box center [87, 126] width 79 height 14
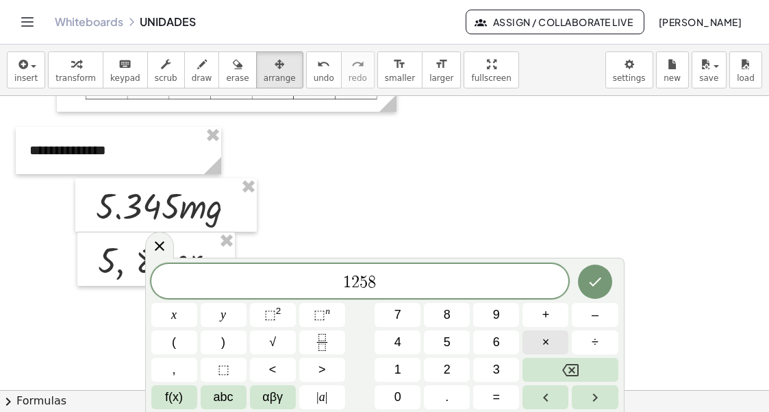
click at [547, 336] on span "×" at bounding box center [547, 342] width 8 height 18
click at [375, 284] on var "g" at bounding box center [378, 282] width 8 height 18
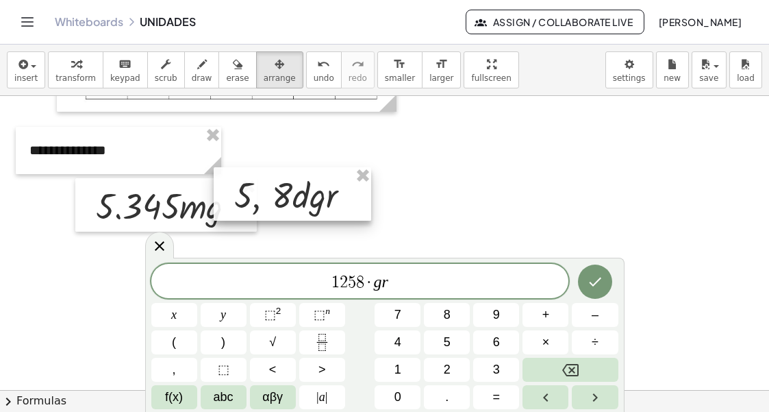
drag, startPoint x: 262, startPoint y: 236, endPoint x: 331, endPoint y: 178, distance: 89.9
click at [331, 178] on div at bounding box center [293, 193] width 158 height 53
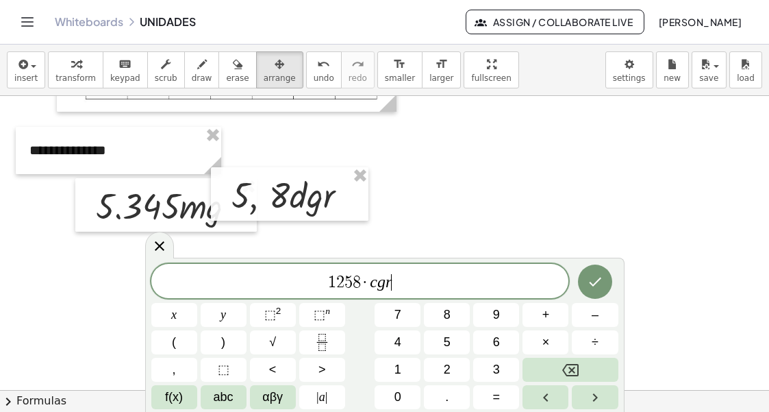
click at [459, 282] on span "1 2 5 8 · c g r ​" at bounding box center [360, 282] width 418 height 19
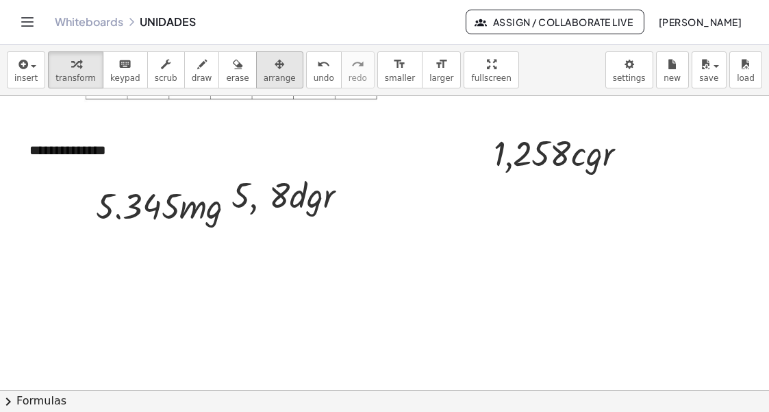
click at [275, 70] on icon "button" at bounding box center [280, 64] width 10 height 16
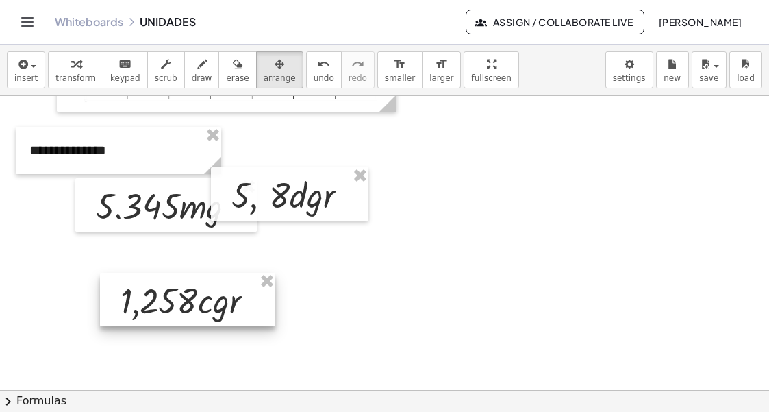
drag, startPoint x: 532, startPoint y: 161, endPoint x: 159, endPoint y: 308, distance: 400.8
click at [159, 308] on div at bounding box center [187, 299] width 175 height 53
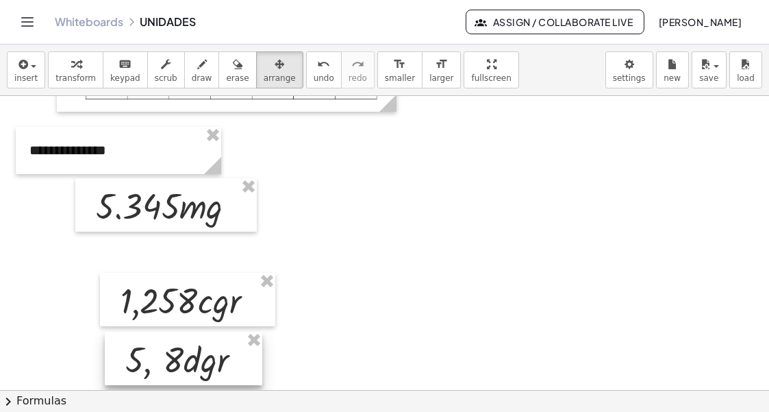
drag, startPoint x: 264, startPoint y: 188, endPoint x: 158, endPoint y: 352, distance: 195.7
click at [158, 352] on div at bounding box center [184, 358] width 158 height 53
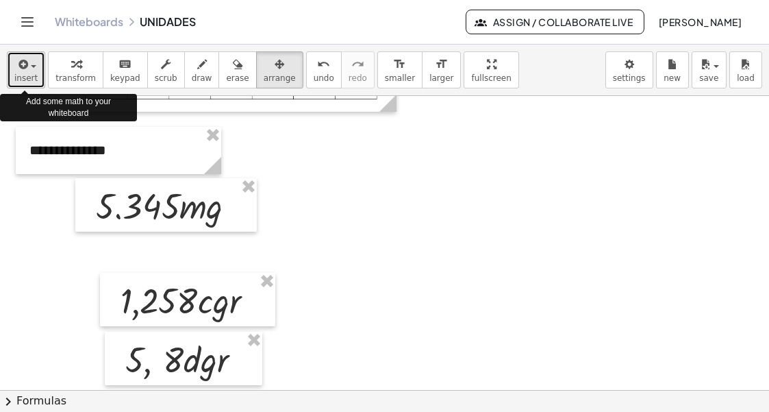
click at [28, 63] on span "button" at bounding box center [29, 66] width 3 height 10
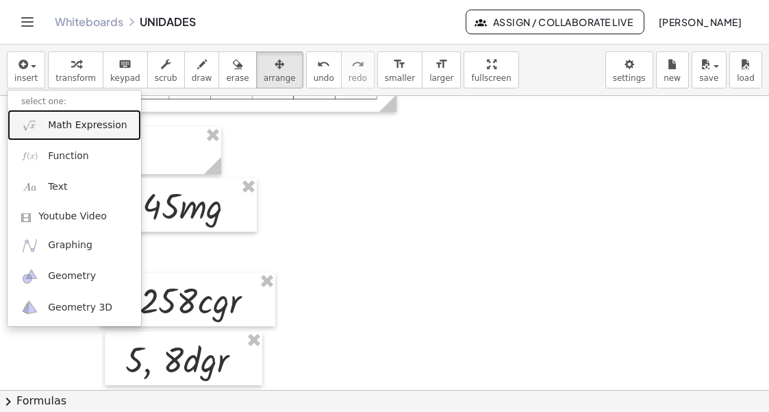
click at [51, 127] on span "Math Expression" at bounding box center [87, 126] width 79 height 14
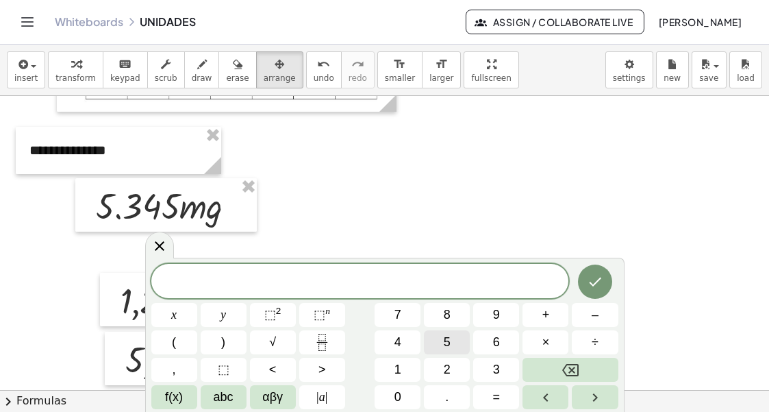
click at [457, 336] on button "5" at bounding box center [447, 342] width 46 height 24
click at [496, 366] on span "3" at bounding box center [496, 369] width 7 height 18
click at [397, 333] on span "4" at bounding box center [398, 342] width 7 height 18
click at [469, 343] on button "5" at bounding box center [447, 342] width 46 height 24
click at [545, 338] on span "×" at bounding box center [547, 342] width 8 height 18
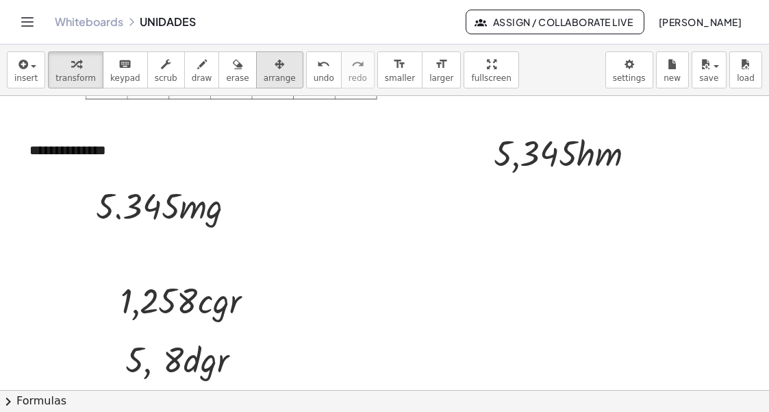
click at [267, 73] on span "arrange" at bounding box center [280, 78] width 32 height 10
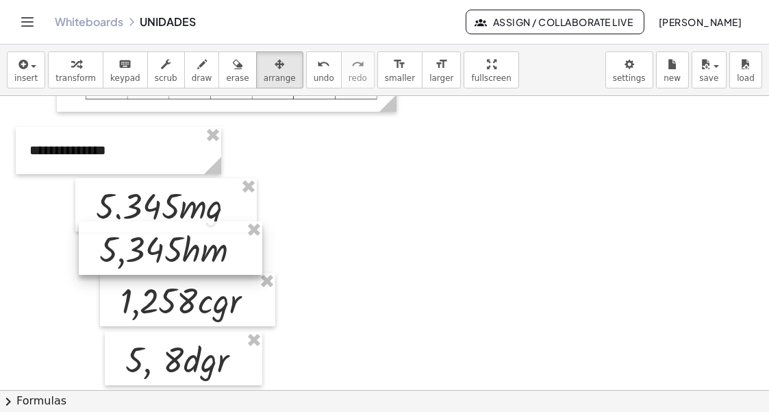
drag, startPoint x: 528, startPoint y: 164, endPoint x: 134, endPoint y: 260, distance: 405.4
click at [134, 260] on div at bounding box center [171, 247] width 184 height 53
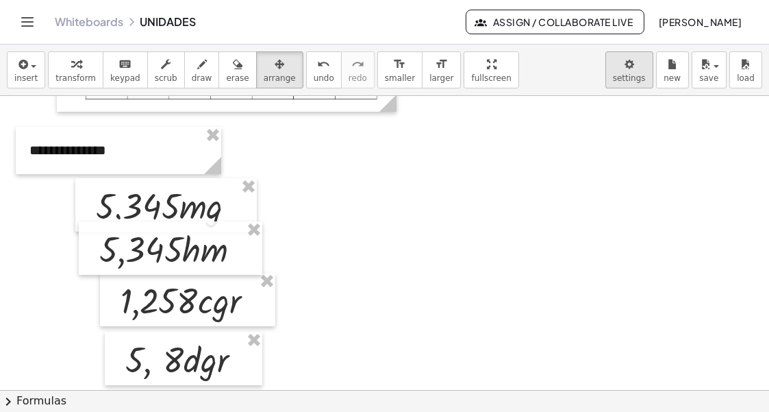
click at [636, 78] on body "**********" at bounding box center [384, 206] width 769 height 412
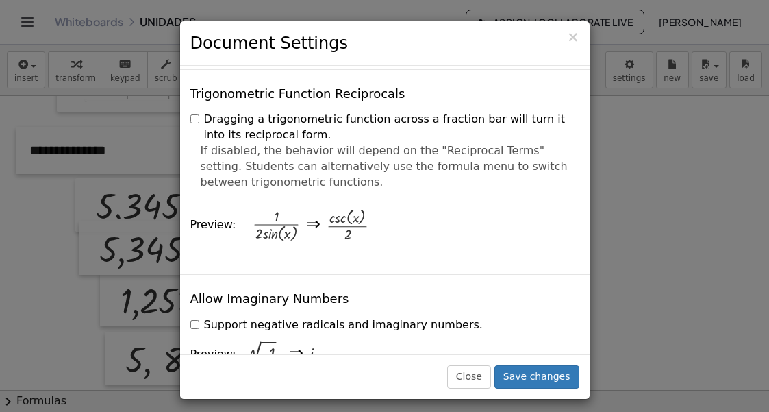
scroll to position [2672, 0]
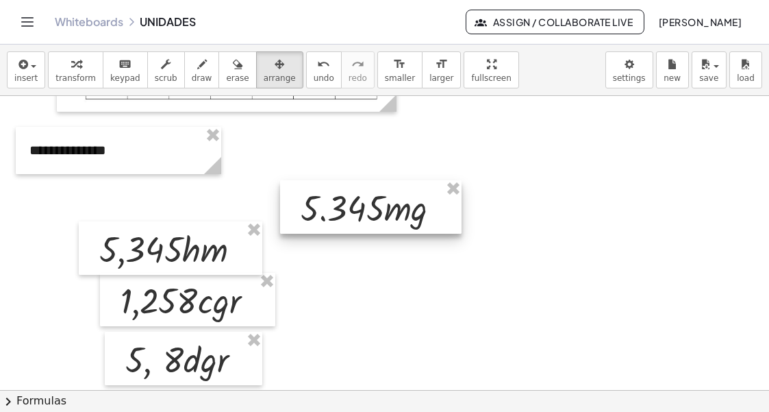
drag, startPoint x: 216, startPoint y: 210, endPoint x: 421, endPoint y: 212, distance: 204.9
click at [421, 212] on div at bounding box center [371, 206] width 182 height 53
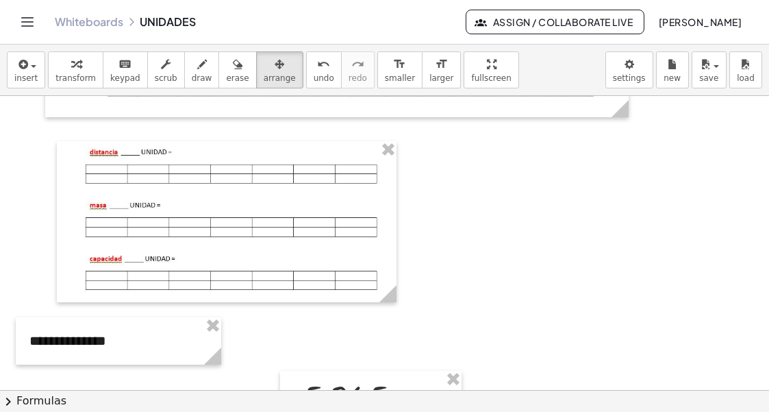
scroll to position [274, 0]
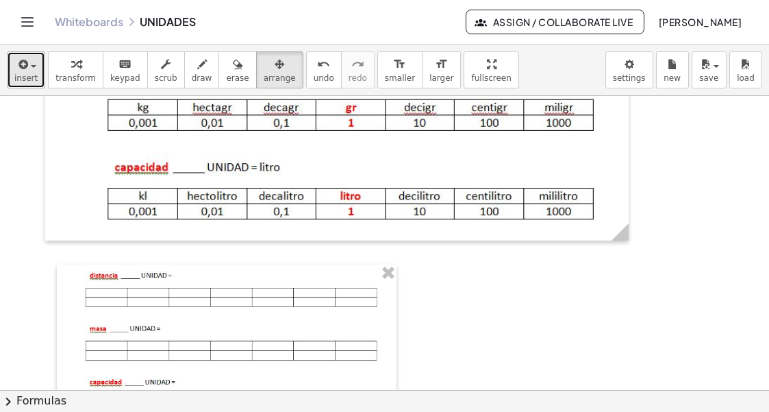
click at [25, 75] on span "insert" at bounding box center [25, 78] width 23 height 10
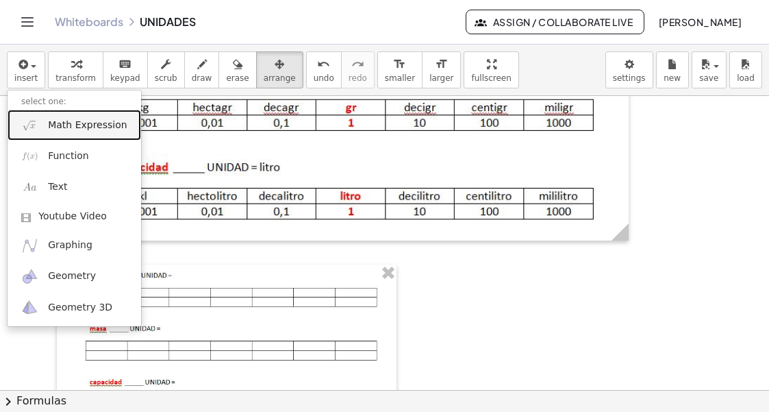
click at [55, 126] on span "Math Expression" at bounding box center [87, 126] width 79 height 14
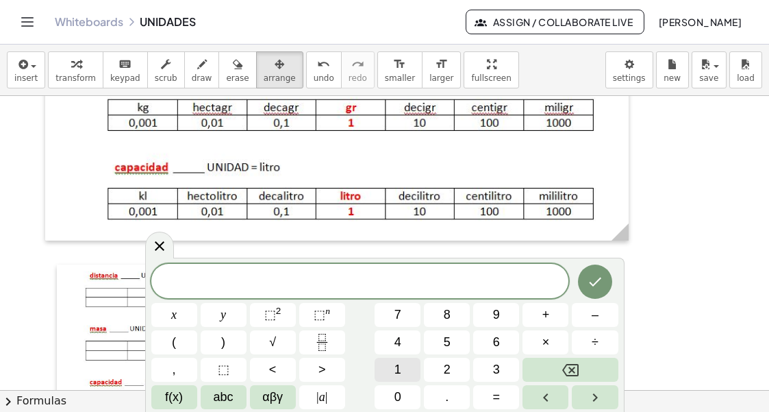
click at [397, 373] on span "1" at bounding box center [398, 369] width 7 height 18
click at [389, 397] on button "0" at bounding box center [398, 397] width 46 height 24
click at [395, 399] on button "0" at bounding box center [398, 397] width 46 height 24
click at [395, 399] on span "0" at bounding box center [398, 397] width 7 height 18
click at [545, 341] on span "×" at bounding box center [547, 342] width 8 height 18
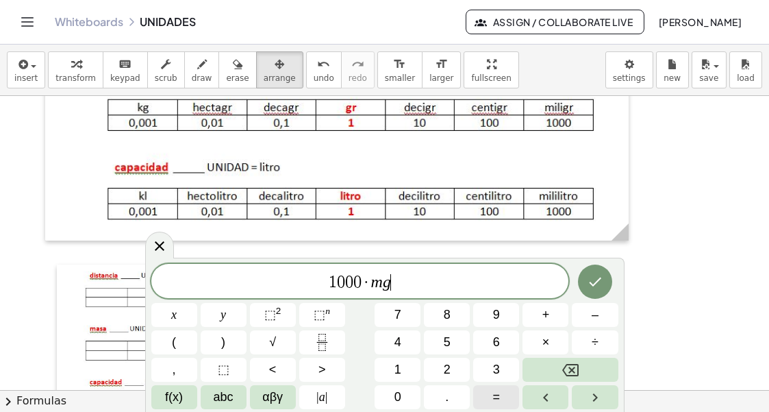
click at [495, 393] on span "=" at bounding box center [497, 397] width 8 height 18
click at [409, 286] on span "1" at bounding box center [408, 282] width 8 height 16
click at [545, 342] on span "×" at bounding box center [547, 342] width 8 height 18
click at [600, 287] on icon "Done" at bounding box center [595, 281] width 16 height 16
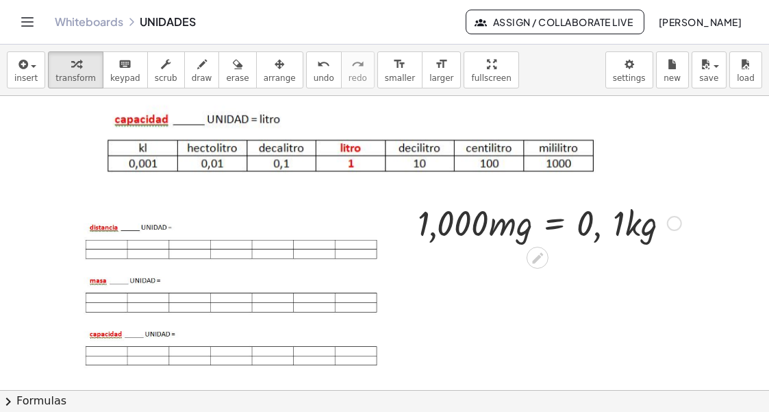
scroll to position [343, 0]
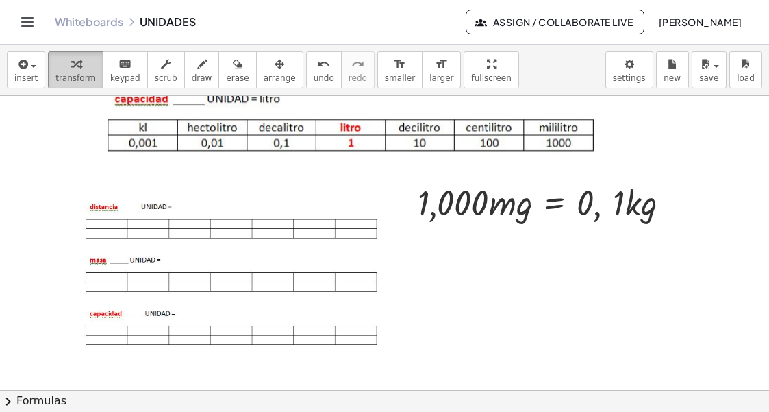
click at [71, 69] on icon "button" at bounding box center [76, 64] width 10 height 16
click at [675, 203] on div at bounding box center [674, 202] width 15 height 15
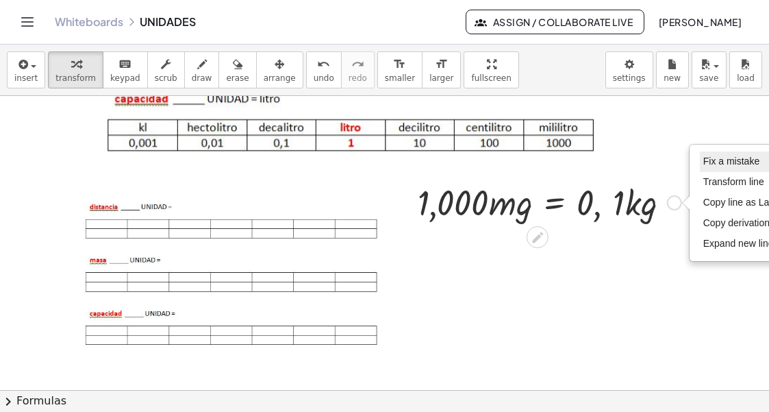
click at [719, 158] on span "Fix a mistake" at bounding box center [732, 161] width 56 height 11
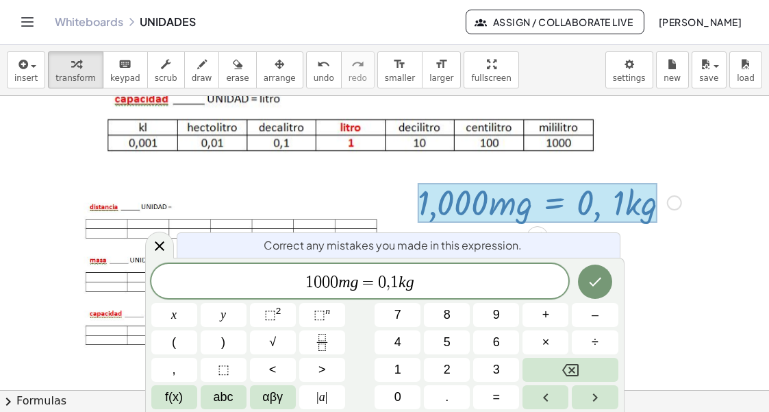
click at [314, 285] on span "0" at bounding box center [318, 282] width 8 height 16
click at [597, 291] on button "Done" at bounding box center [595, 281] width 34 height 34
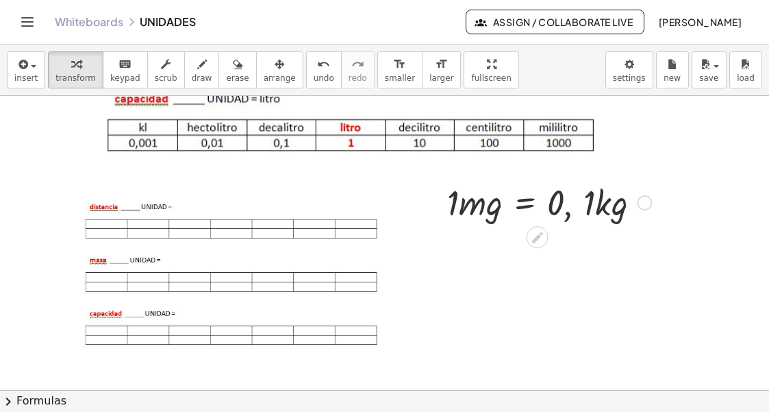
click at [458, 210] on div at bounding box center [550, 201] width 218 height 47
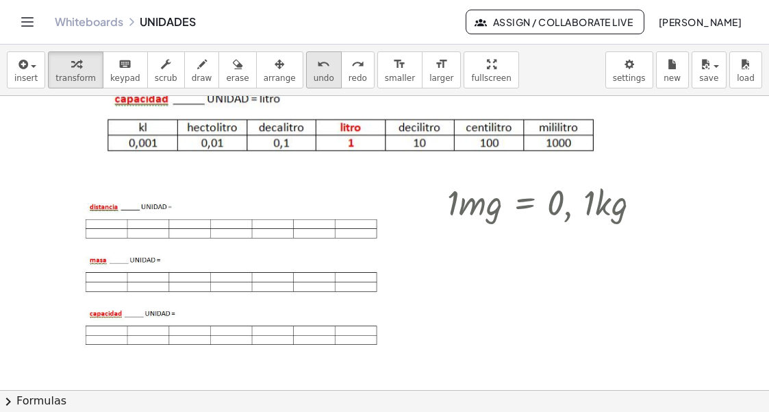
click at [314, 73] on span "undo" at bounding box center [324, 78] width 21 height 10
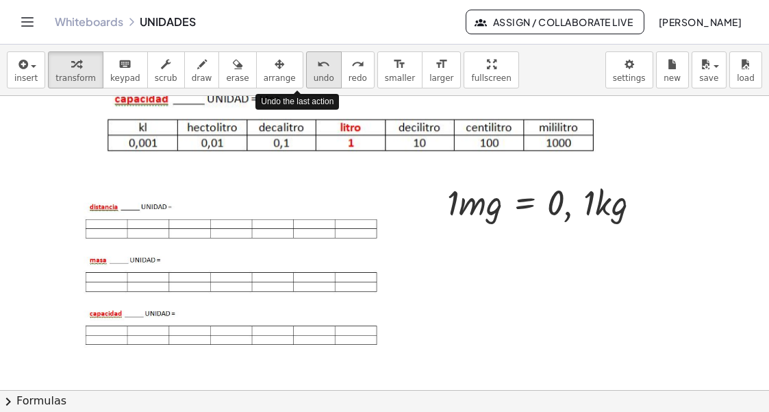
click at [314, 77] on span "undo" at bounding box center [324, 78] width 21 height 10
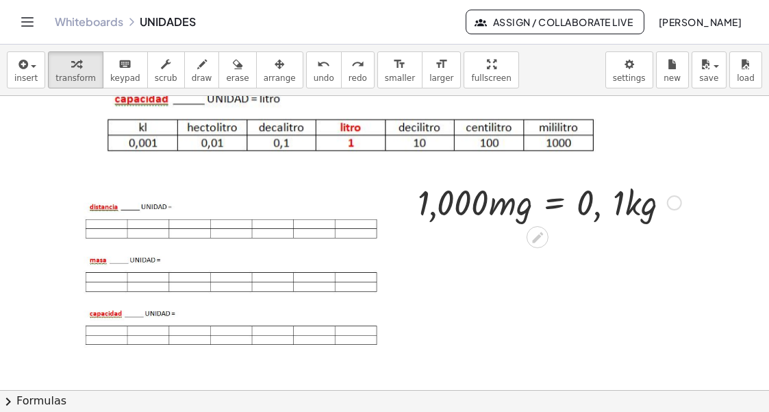
click at [675, 203] on div at bounding box center [674, 202] width 15 height 15
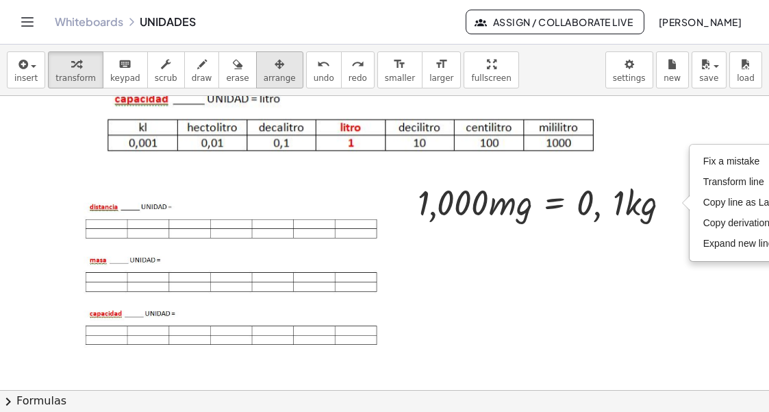
click at [264, 72] on button "arrange" at bounding box center [279, 69] width 47 height 37
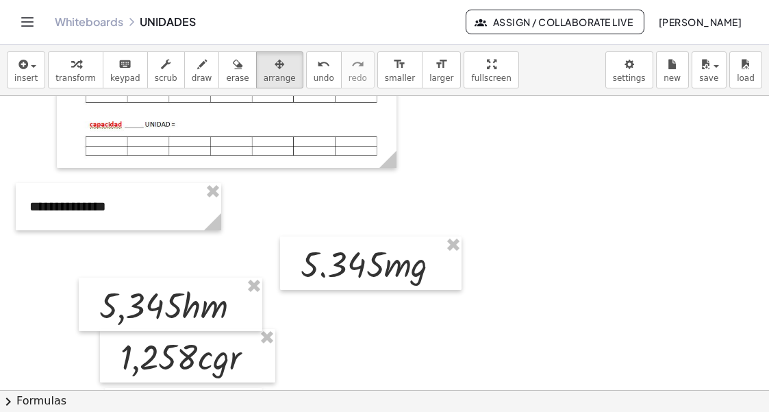
scroll to position [548, 0]
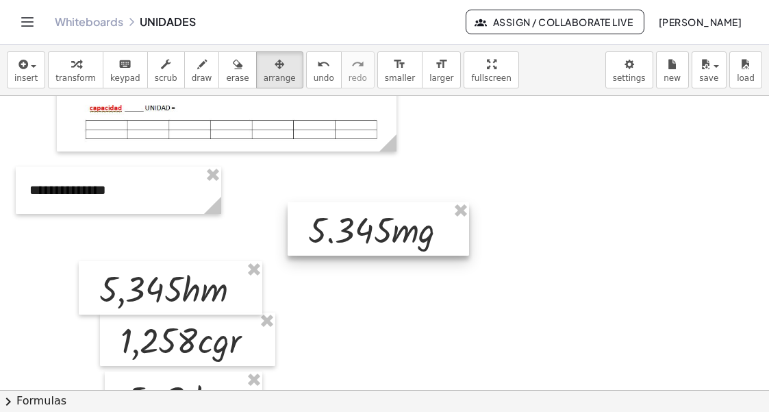
drag, startPoint x: 412, startPoint y: 250, endPoint x: 123, endPoint y: 119, distance: 317.6
click at [418, 232] on div at bounding box center [379, 228] width 182 height 53
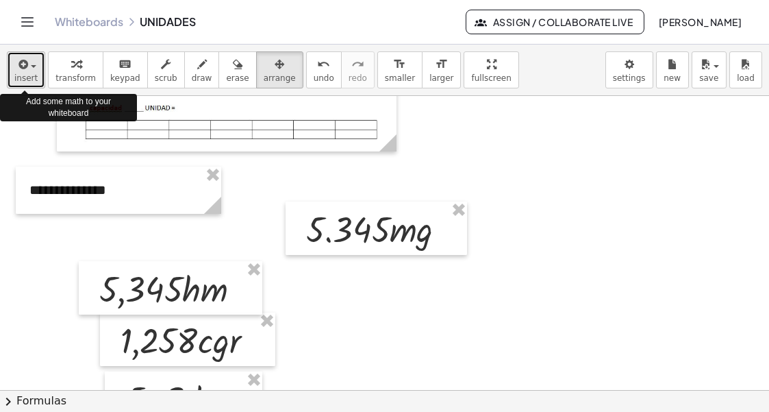
click at [27, 74] on span "insert" at bounding box center [25, 78] width 23 height 10
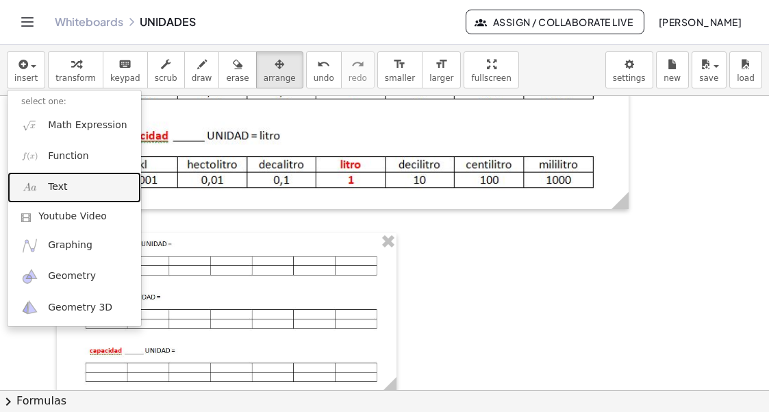
scroll to position [274, 0]
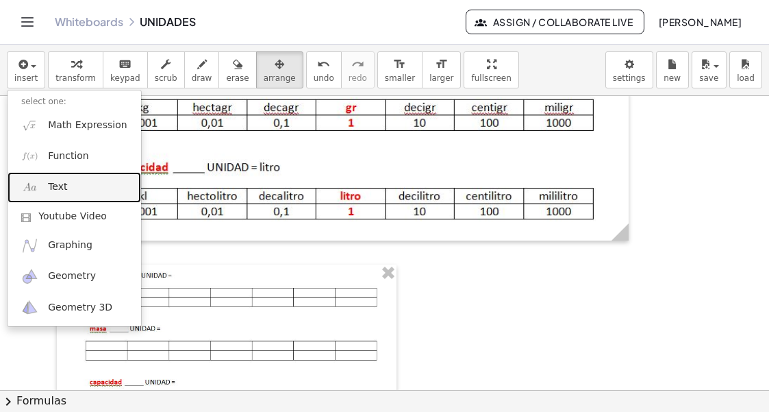
click at [65, 185] on link "Text" at bounding box center [75, 187] width 134 height 31
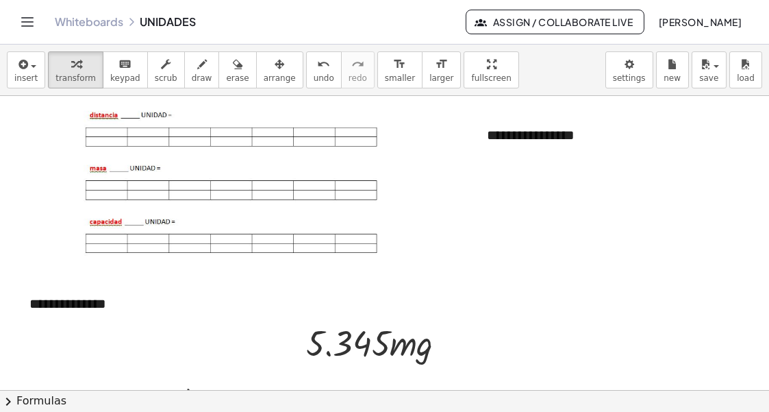
scroll to position [411, 0]
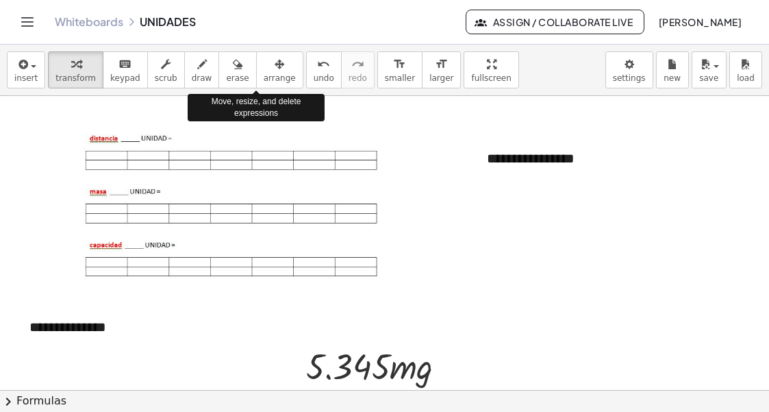
drag, startPoint x: 257, startPoint y: 76, endPoint x: 314, endPoint y: 121, distance: 72.7
click at [264, 75] on span "arrange" at bounding box center [280, 78] width 32 height 10
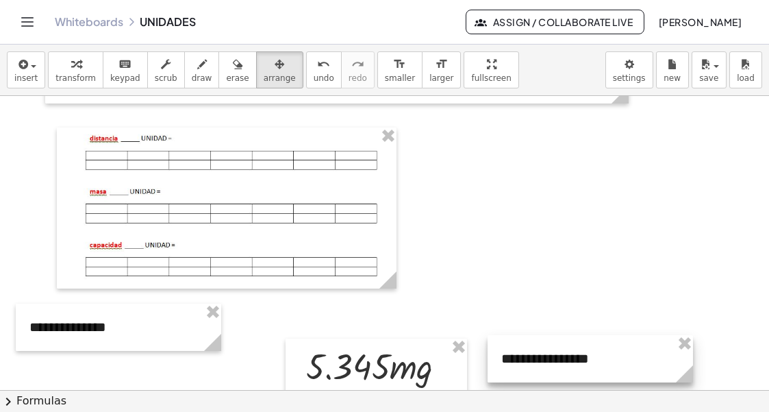
drag, startPoint x: 534, startPoint y: 149, endPoint x: 549, endPoint y: 347, distance: 197.9
click at [549, 349] on div at bounding box center [591, 358] width 206 height 47
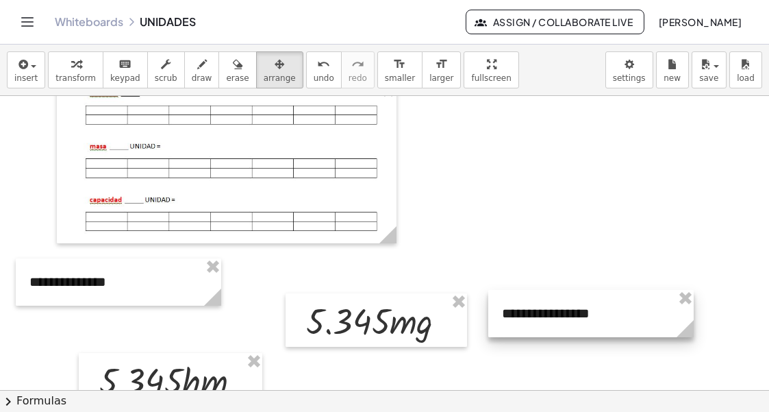
scroll to position [480, 0]
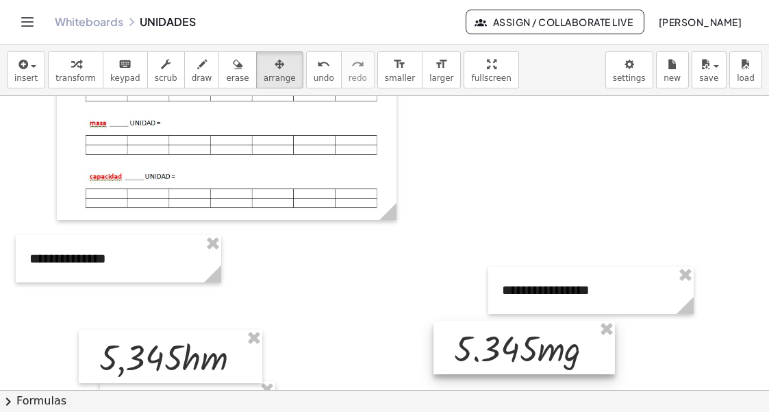
drag, startPoint x: 350, startPoint y: 301, endPoint x: 498, endPoint y: 351, distance: 156.4
click at [498, 351] on div at bounding box center [525, 347] width 182 height 53
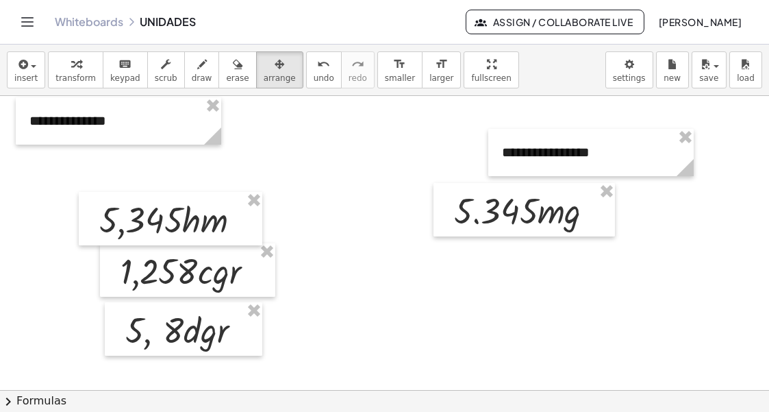
scroll to position [617, 0]
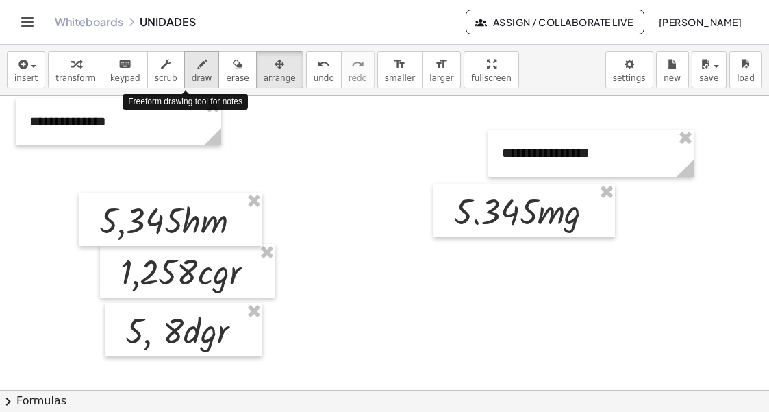
click at [192, 75] on span "draw" at bounding box center [202, 78] width 21 height 10
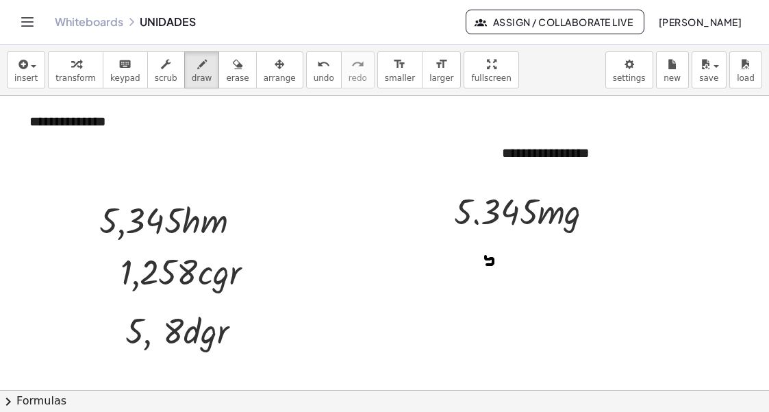
drag, startPoint x: 486, startPoint y: 256, endPoint x: 485, endPoint y: 264, distance: 8.2
click at [486, 264] on div at bounding box center [384, 67] width 769 height 1176
click at [496, 251] on div at bounding box center [384, 67] width 769 height 1176
click at [500, 262] on div at bounding box center [384, 67] width 769 height 1176
drag, startPoint x: 506, startPoint y: 253, endPoint x: 516, endPoint y: 264, distance: 15.5
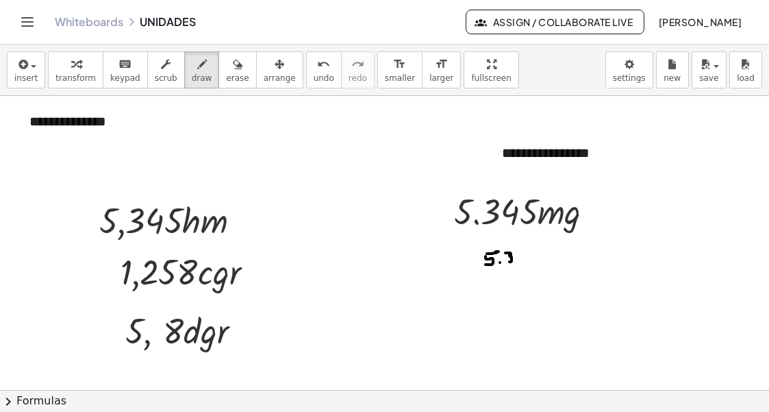
click at [509, 262] on div at bounding box center [384, 67] width 769 height 1176
drag, startPoint x: 520, startPoint y: 251, endPoint x: 523, endPoint y: 262, distance: 11.3
click at [523, 262] on div at bounding box center [384, 67] width 769 height 1176
drag, startPoint x: 536, startPoint y: 250, endPoint x: 533, endPoint y: 261, distance: 11.3
click at [533, 261] on div at bounding box center [384, 67] width 769 height 1176
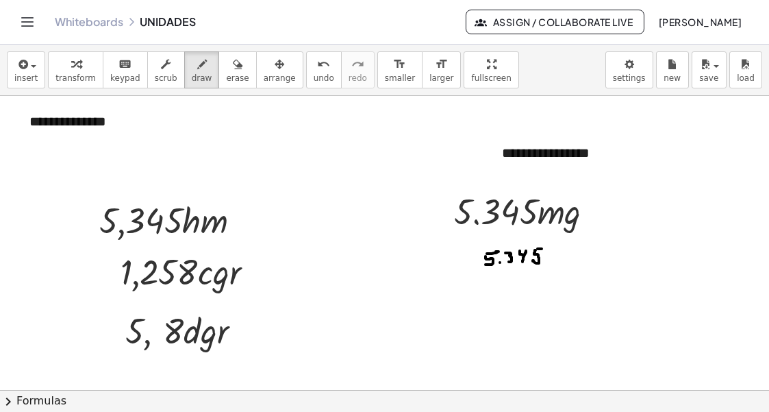
click at [541, 249] on div at bounding box center [384, 67] width 769 height 1176
click at [556, 258] on div at bounding box center [384, 67] width 769 height 1176
click at [560, 257] on div at bounding box center [384, 67] width 769 height 1176
click at [580, 247] on div at bounding box center [384, 67] width 769 height 1176
click at [587, 256] on div at bounding box center [384, 67] width 769 height 1176
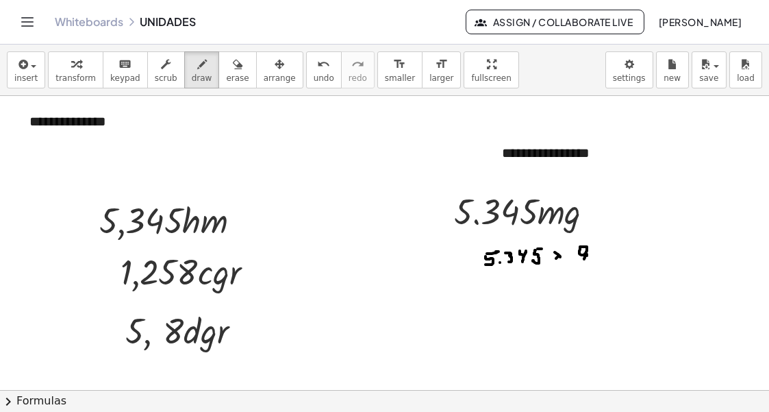
drag, startPoint x: 587, startPoint y: 254, endPoint x: 584, endPoint y: 262, distance: 8.0
click at [584, 261] on div at bounding box center [384, 67] width 769 height 1176
click at [593, 250] on div at bounding box center [384, 67] width 769 height 1176
click at [603, 247] on div at bounding box center [384, 67] width 769 height 1176
click at [610, 256] on div at bounding box center [384, 67] width 769 height 1176
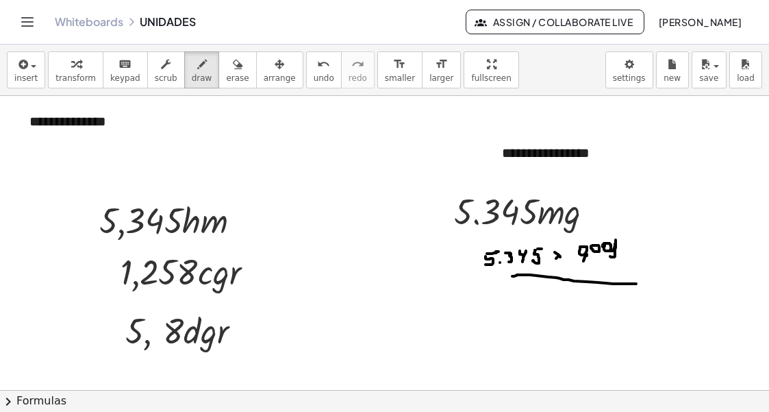
drag, startPoint x: 517, startPoint y: 275, endPoint x: 636, endPoint y: 284, distance: 119.5
click at [636, 284] on div at bounding box center [384, 67] width 769 height 1176
drag, startPoint x: 236, startPoint y: 76, endPoint x: 501, endPoint y: 369, distance: 395.3
click at [234, 77] on button "erase" at bounding box center [238, 69] width 38 height 37
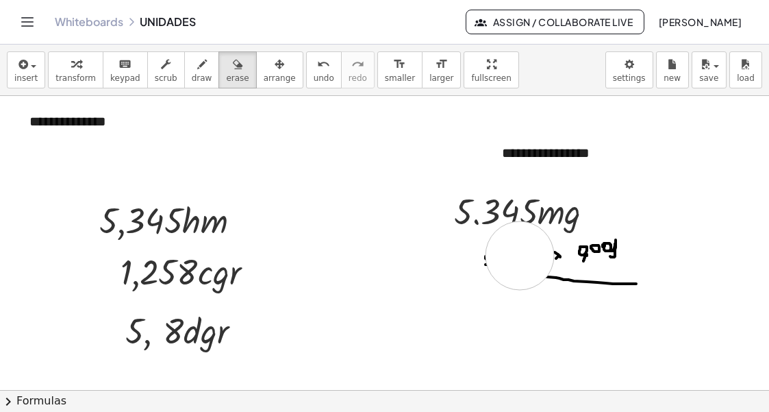
click at [520, 256] on div at bounding box center [384, 67] width 769 height 1176
drag, startPoint x: 562, startPoint y: 264, endPoint x: 579, endPoint y: 262, distance: 17.3
click at [574, 266] on div at bounding box center [384, 67] width 769 height 1176
drag, startPoint x: 599, startPoint y: 270, endPoint x: 607, endPoint y: 269, distance: 8.2
click at [604, 271] on div at bounding box center [384, 67] width 769 height 1176
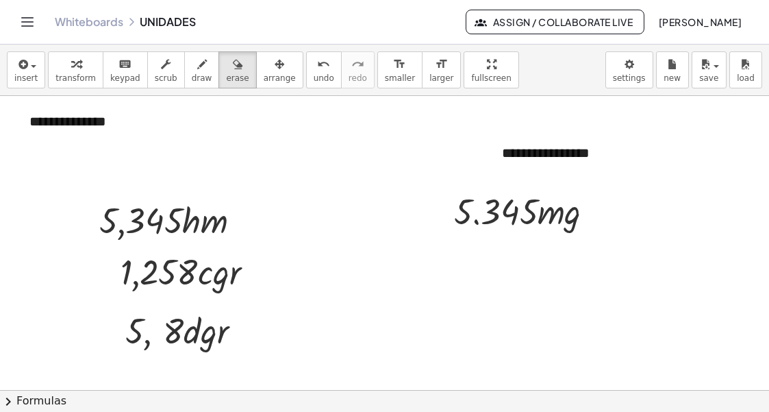
click at [638, 271] on div at bounding box center [384, 67] width 769 height 1176
click at [264, 73] on span "arrange" at bounding box center [280, 78] width 32 height 10
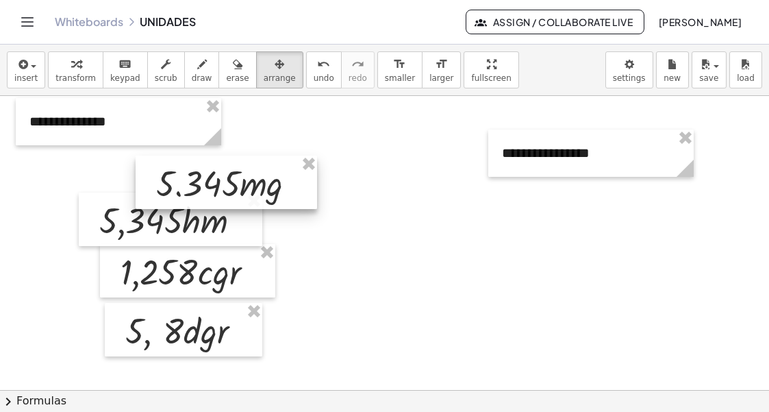
drag, startPoint x: 518, startPoint y: 218, endPoint x: 220, endPoint y: 190, distance: 299.3
click at [220, 190] on div at bounding box center [227, 182] width 182 height 53
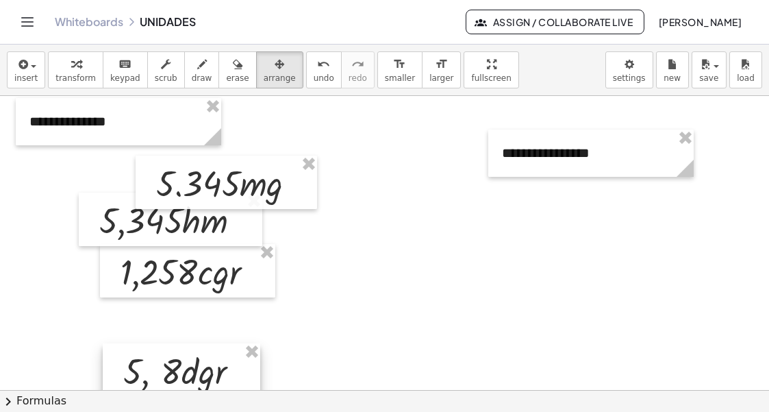
drag, startPoint x: 200, startPoint y: 335, endPoint x: 197, endPoint y: 382, distance: 46.7
click at [197, 382] on div at bounding box center [182, 369] width 158 height 53
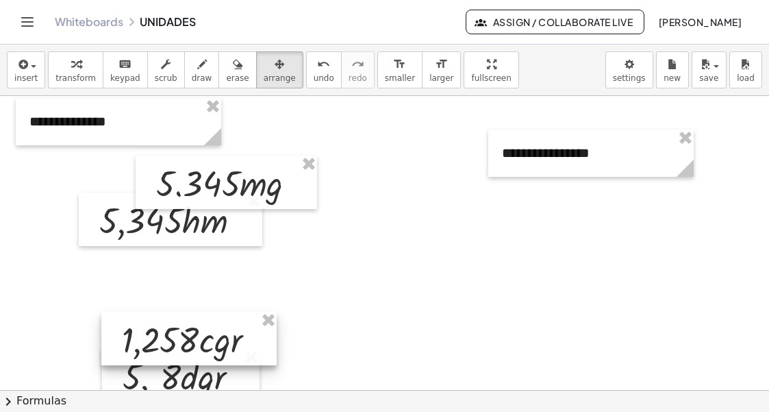
drag, startPoint x: 195, startPoint y: 271, endPoint x: 178, endPoint y: 304, distance: 36.8
click at [188, 324] on div at bounding box center [188, 338] width 175 height 53
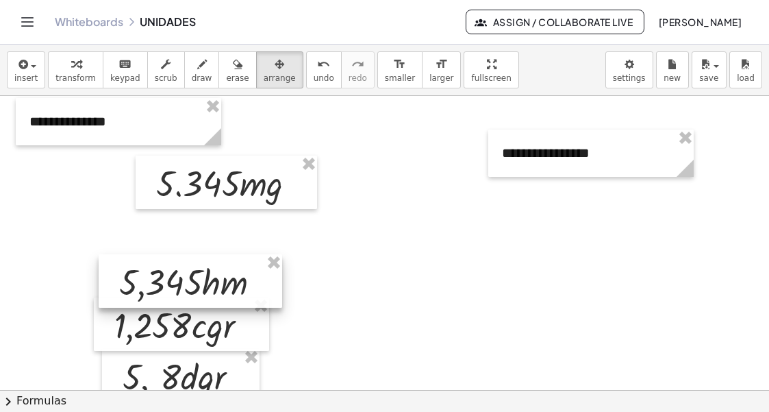
drag, startPoint x: 178, startPoint y: 225, endPoint x: 193, endPoint y: 285, distance: 62.0
click at [193, 285] on div at bounding box center [191, 280] width 184 height 53
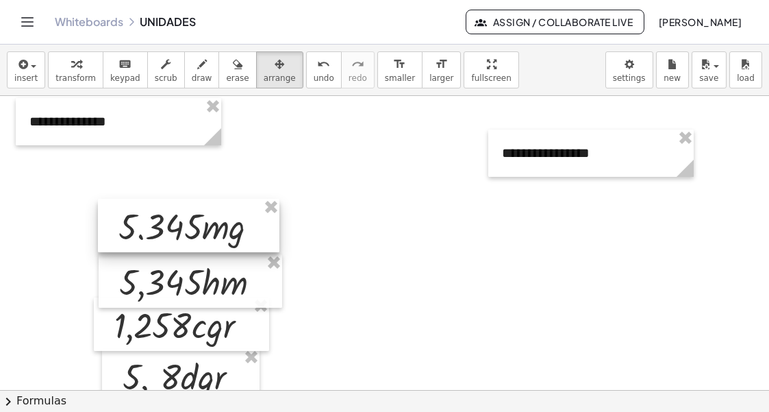
drag, startPoint x: 221, startPoint y: 184, endPoint x: 182, endPoint y: 227, distance: 57.7
click at [182, 227] on div at bounding box center [189, 225] width 182 height 53
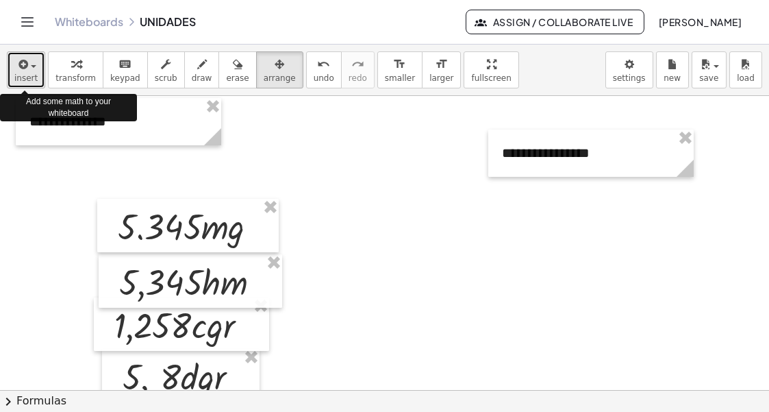
click at [26, 66] on icon "button" at bounding box center [22, 64] width 12 height 16
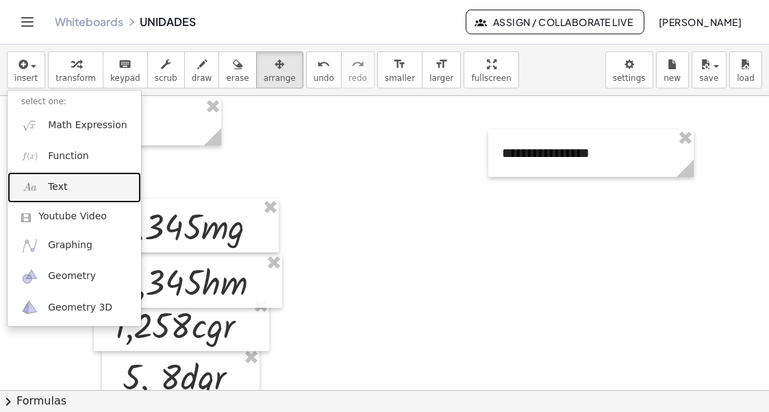
click at [62, 185] on span "Text" at bounding box center [57, 187] width 19 height 14
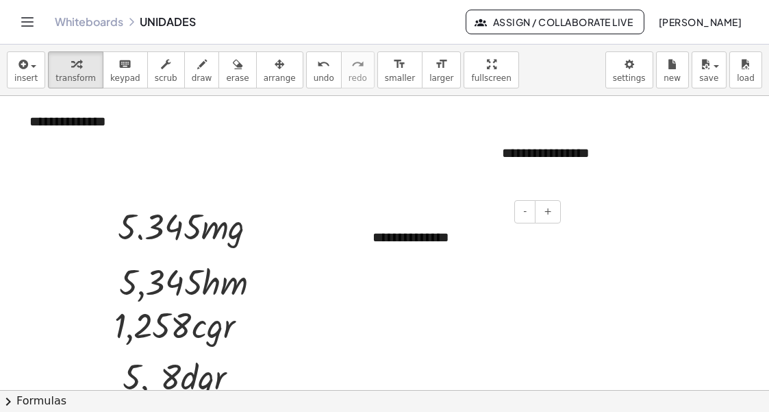
click at [416, 235] on div "**********" at bounding box center [462, 237] width 206 height 47
click at [490, 239] on div "**********" at bounding box center [462, 237] width 206 height 47
click at [471, 240] on div "**********" at bounding box center [462, 237] width 206 height 47
click at [564, 311] on div at bounding box center [384, 67] width 769 height 1176
click at [22, 66] on icon "button" at bounding box center [22, 64] width 12 height 16
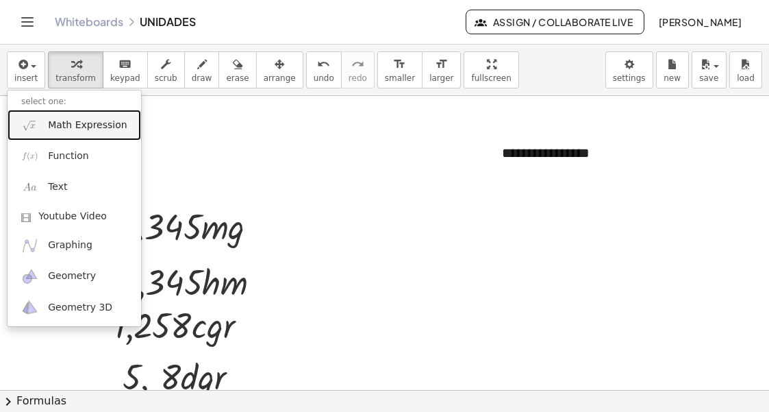
click at [53, 123] on span "Math Expression" at bounding box center [87, 126] width 79 height 14
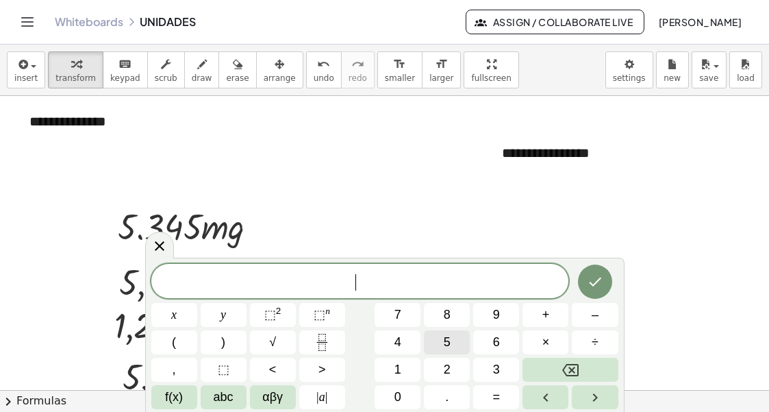
click at [438, 339] on button "5" at bounding box center [447, 342] width 46 height 24
click at [445, 395] on span "." at bounding box center [446, 397] width 3 height 18
click at [501, 364] on button "3" at bounding box center [496, 370] width 46 height 24
click at [397, 338] on span "4" at bounding box center [398, 342] width 7 height 18
click at [456, 344] on button "5" at bounding box center [447, 342] width 46 height 24
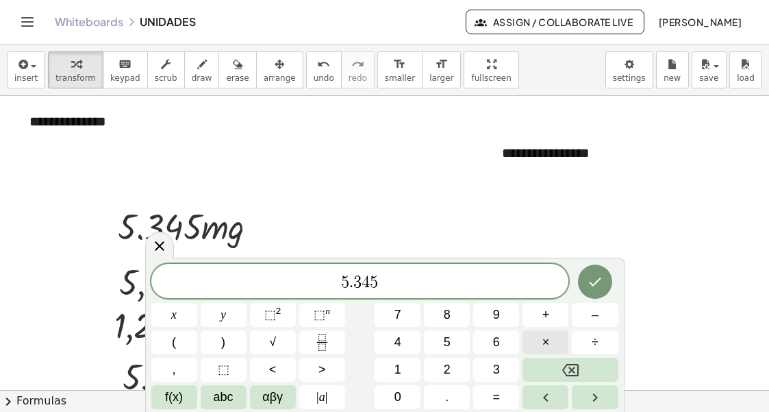
click at [551, 341] on button "×" at bounding box center [546, 342] width 46 height 24
click at [175, 343] on span "(" at bounding box center [174, 342] width 4 height 18
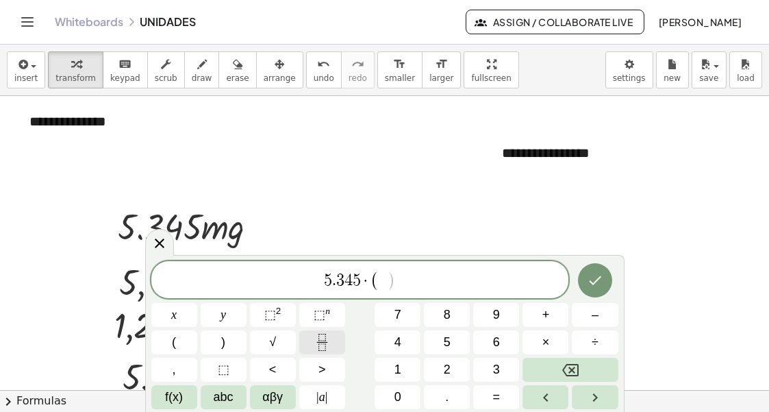
click at [328, 339] on icon "Fraction" at bounding box center [322, 342] width 17 height 17
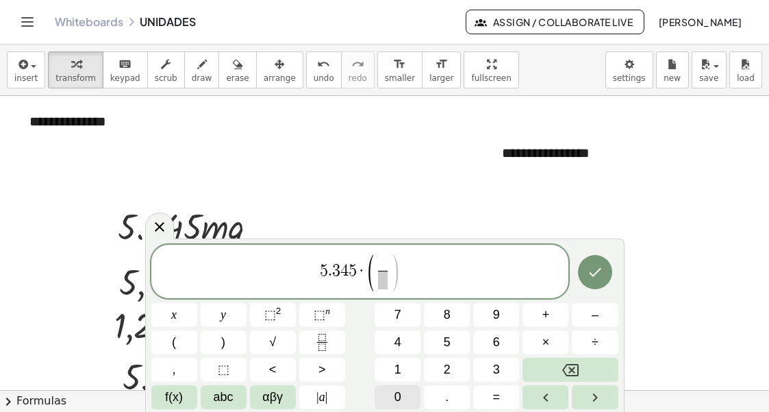
click at [398, 395] on span "0" at bounding box center [398, 397] width 7 height 18
click at [176, 367] on button "," at bounding box center [174, 370] width 46 height 24
click at [381, 272] on span "​" at bounding box center [383, 280] width 36 height 18
click at [432, 272] on span "5 . 3 4 5 · ( 0 , 0 0 1 1 0 0 0 ​ ) ​" at bounding box center [360, 272] width 418 height 39
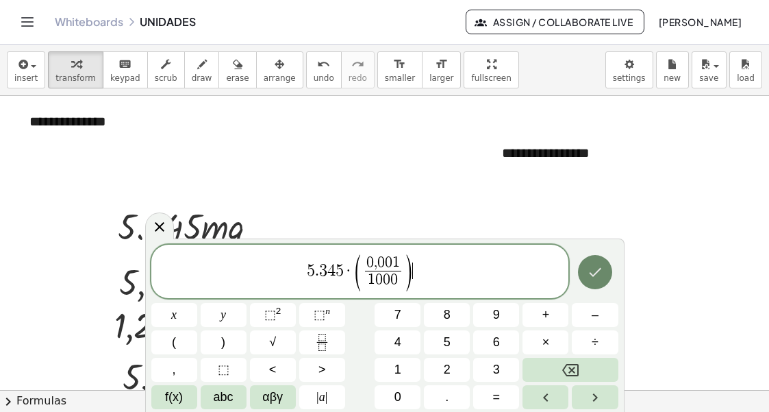
click at [599, 272] on icon "Done" at bounding box center [595, 272] width 16 height 16
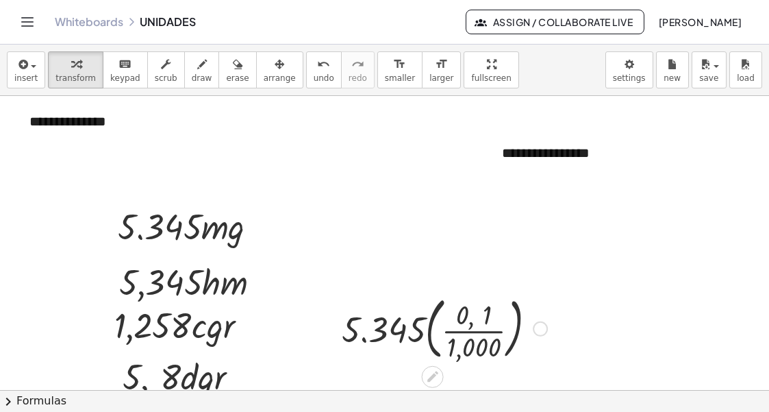
click at [545, 326] on div at bounding box center [540, 328] width 15 height 15
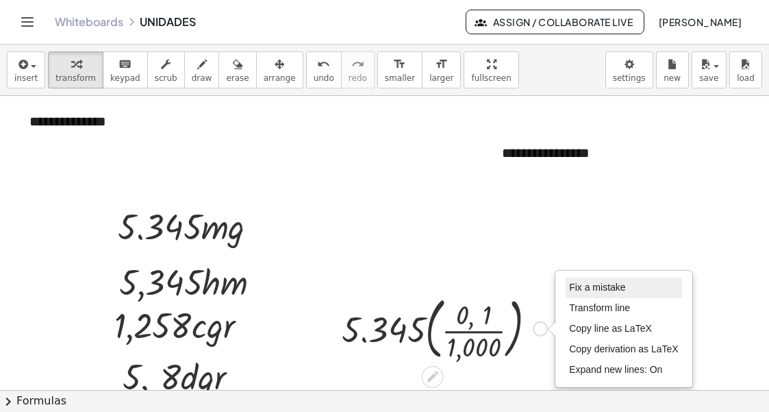
click at [594, 286] on span "Fix a mistake" at bounding box center [597, 287] width 56 height 11
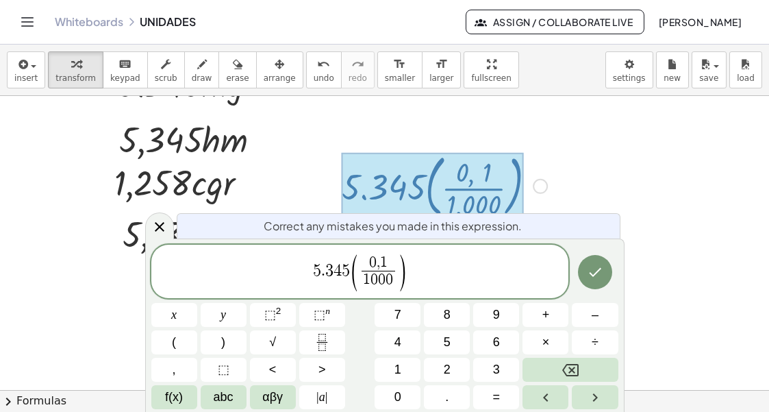
scroll to position [761, 0]
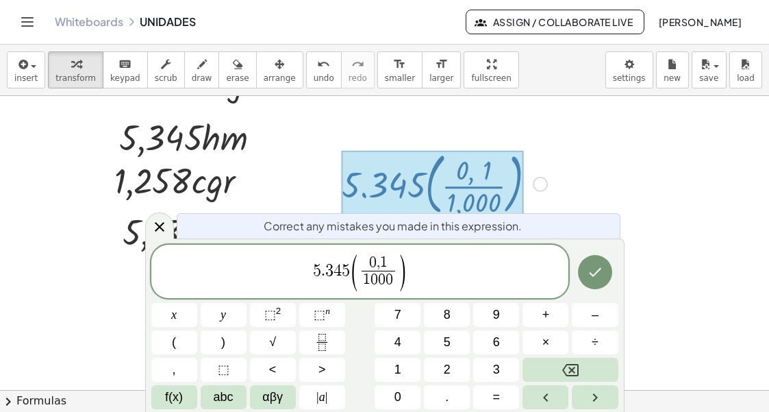
click at [384, 261] on span "1" at bounding box center [384, 262] width 8 height 15
click at [605, 273] on button "Done" at bounding box center [595, 272] width 34 height 34
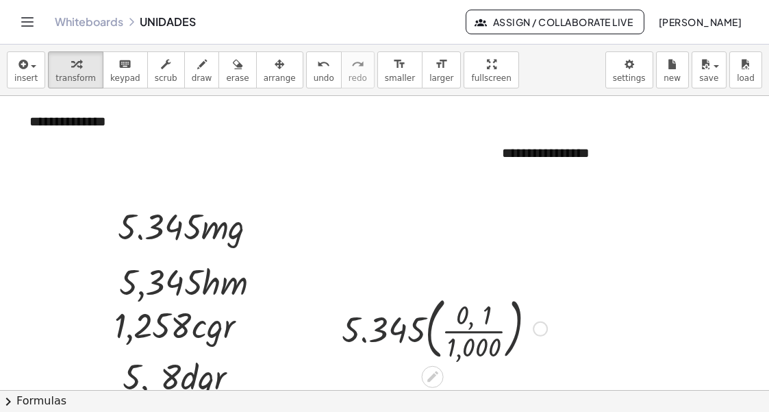
scroll to position [617, 0]
click at [264, 71] on div "button" at bounding box center [280, 63] width 32 height 16
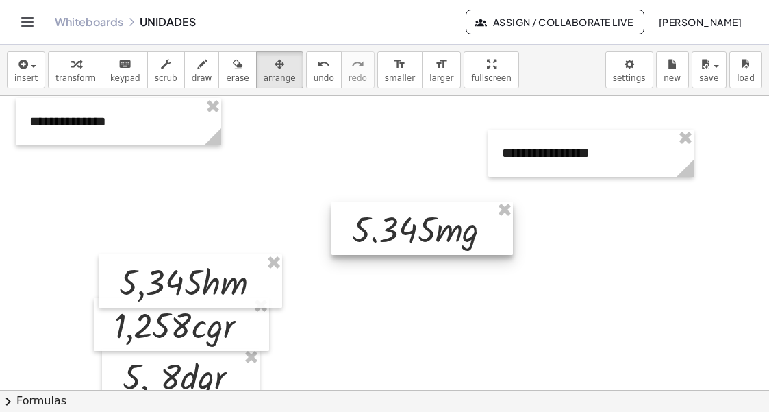
drag, startPoint x: 190, startPoint y: 224, endPoint x: 424, endPoint y: 227, distance: 234.3
click at [424, 227] on div at bounding box center [423, 227] width 182 height 53
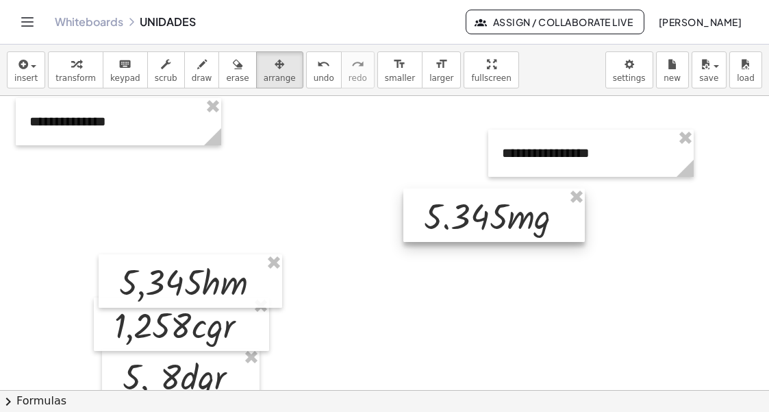
drag, startPoint x: 425, startPoint y: 232, endPoint x: 497, endPoint y: 219, distance: 73.1
click at [497, 219] on div at bounding box center [495, 214] width 182 height 53
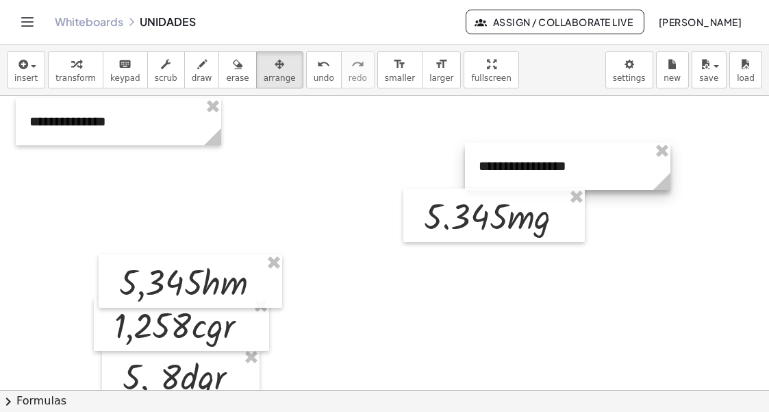
drag, startPoint x: 528, startPoint y: 149, endPoint x: 505, endPoint y: 162, distance: 26.7
click at [505, 162] on div at bounding box center [568, 166] width 206 height 47
click at [658, 271] on div at bounding box center [384, 67] width 769 height 1176
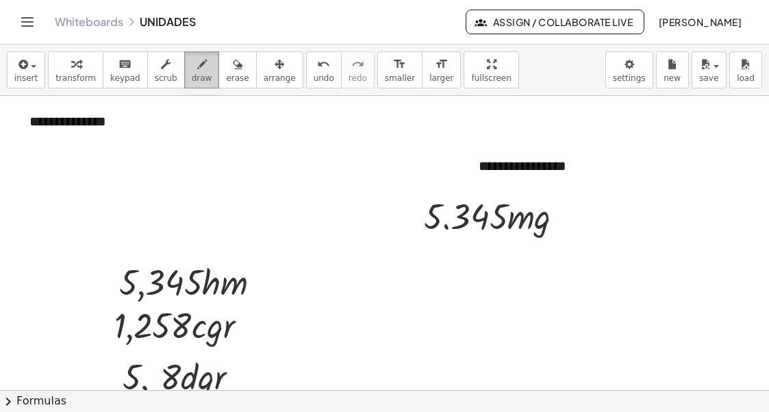
click at [194, 72] on button "draw" at bounding box center [202, 69] width 36 height 37
drag, startPoint x: 566, startPoint y: 217, endPoint x: 562, endPoint y: 224, distance: 7.7
click at [562, 224] on div at bounding box center [384, 67] width 769 height 1176
drag, startPoint x: 560, startPoint y: 219, endPoint x: 567, endPoint y: 223, distance: 7.4
click at [567, 223] on div at bounding box center [384, 67] width 769 height 1176
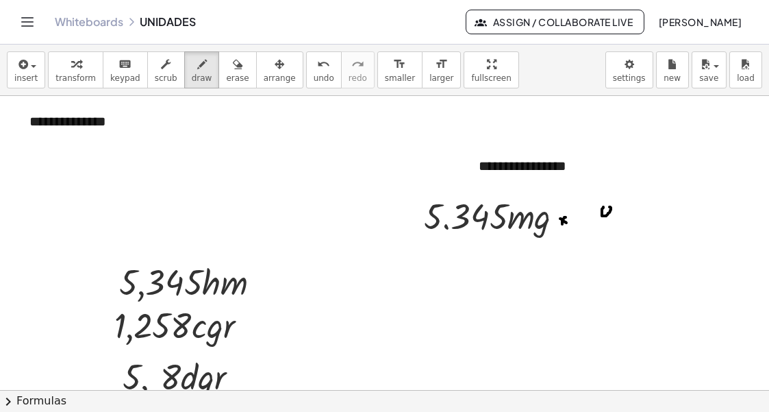
click at [606, 207] on div at bounding box center [384, 67] width 769 height 1176
drag, startPoint x: 612, startPoint y: 214, endPoint x: 621, endPoint y: 218, distance: 9.2
click at [617, 219] on div at bounding box center [384, 67] width 769 height 1176
drag, startPoint x: 306, startPoint y: 75, endPoint x: 334, endPoint y: 83, distance: 29.1
click at [308, 75] on button "undo undo" at bounding box center [324, 69] width 36 height 37
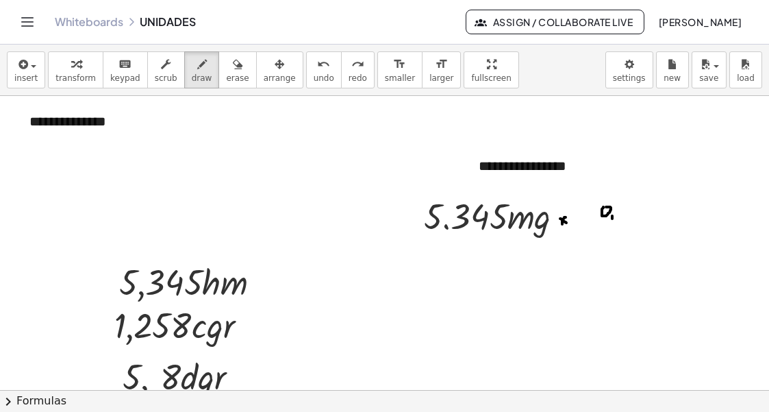
click at [613, 219] on div at bounding box center [384, 67] width 769 height 1176
click at [618, 204] on div at bounding box center [384, 67] width 769 height 1176
click at [630, 205] on div at bounding box center [384, 67] width 769 height 1176
drag, startPoint x: 641, startPoint y: 214, endPoint x: 634, endPoint y: 219, distance: 8.9
click at [641, 217] on div at bounding box center [384, 67] width 769 height 1176
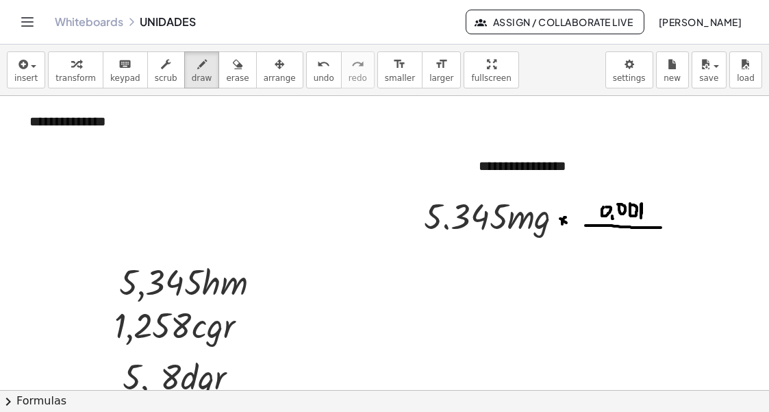
drag, startPoint x: 586, startPoint y: 225, endPoint x: 661, endPoint y: 227, distance: 75.4
click at [661, 227] on div at bounding box center [384, 67] width 769 height 1176
click at [611, 245] on div at bounding box center [384, 67] width 769 height 1176
click at [621, 237] on div at bounding box center [384, 67] width 769 height 1176
click at [631, 238] on div at bounding box center [384, 67] width 769 height 1176
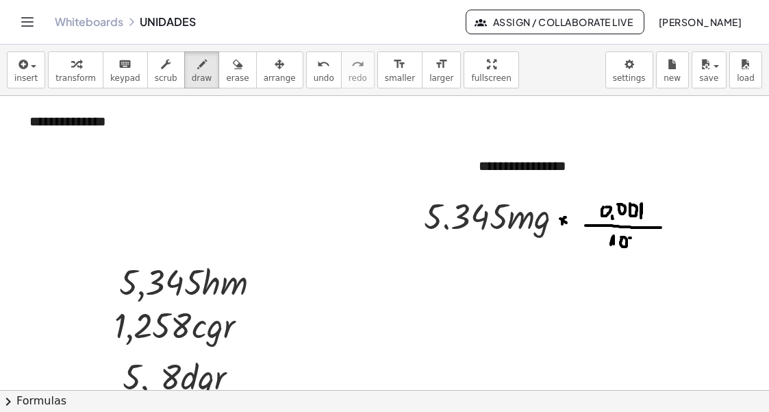
drag, startPoint x: 305, startPoint y: 72, endPoint x: 324, endPoint y: 82, distance: 21.4
click at [308, 72] on button "undo undo" at bounding box center [324, 69] width 36 height 37
click at [632, 238] on div at bounding box center [384, 67] width 769 height 1176
click at [647, 236] on div at bounding box center [384, 67] width 769 height 1176
drag, startPoint x: 567, startPoint y: 247, endPoint x: 686, endPoint y: 251, distance: 119.3
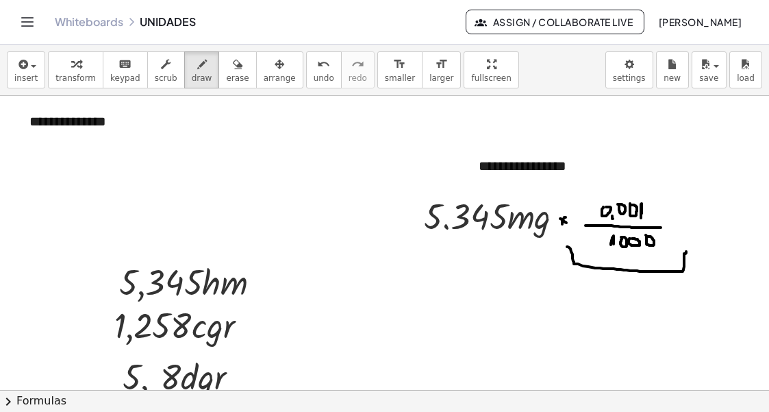
click at [686, 251] on div at bounding box center [384, 67] width 769 height 1176
click at [621, 301] on div at bounding box center [384, 67] width 769 height 1176
drag, startPoint x: 632, startPoint y: 290, endPoint x: 641, endPoint y: 294, distance: 9.5
click at [633, 290] on div at bounding box center [384, 67] width 769 height 1176
click at [647, 286] on div at bounding box center [384, 67] width 769 height 1176
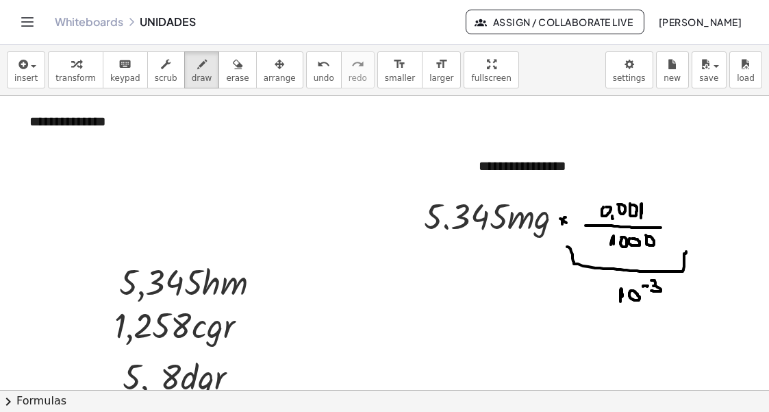
drag, startPoint x: 652, startPoint y: 280, endPoint x: 652, endPoint y: 290, distance: 10.3
click at [652, 290] on div at bounding box center [384, 67] width 769 height 1176
drag, startPoint x: 606, startPoint y: 306, endPoint x: 654, endPoint y: 318, distance: 50.0
click at [669, 309] on div at bounding box center [384, 67] width 769 height 1176
drag, startPoint x: 619, startPoint y: 332, endPoint x: 637, endPoint y: 332, distance: 17.8
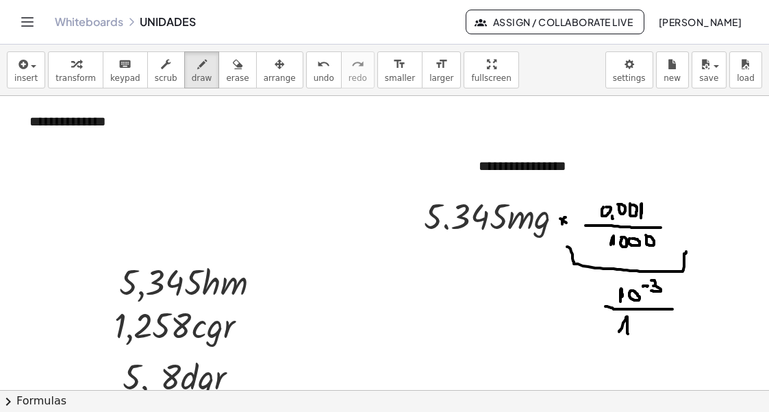
click at [630, 334] on div at bounding box center [384, 67] width 769 height 1176
click at [636, 317] on div at bounding box center [384, 67] width 769 height 1176
drag, startPoint x: 654, startPoint y: 314, endPoint x: 653, endPoint y: 325, distance: 11.0
click at [653, 325] on div at bounding box center [384, 67] width 769 height 1176
click at [690, 308] on div at bounding box center [384, 67] width 769 height 1176
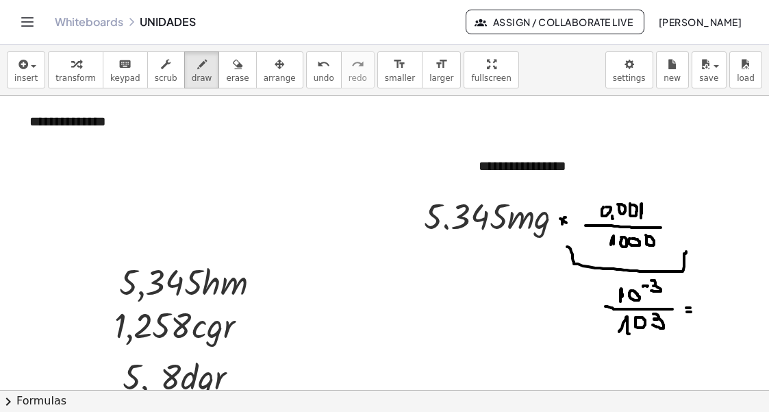
click at [691, 312] on div at bounding box center [384, 67] width 769 height 1176
click at [699, 312] on div at bounding box center [384, 67] width 769 height 1176
click at [706, 297] on div at bounding box center [384, 67] width 769 height 1176
click at [719, 291] on div at bounding box center [384, 67] width 769 height 1176
drag, startPoint x: 734, startPoint y: 281, endPoint x: 729, endPoint y: 294, distance: 13.9
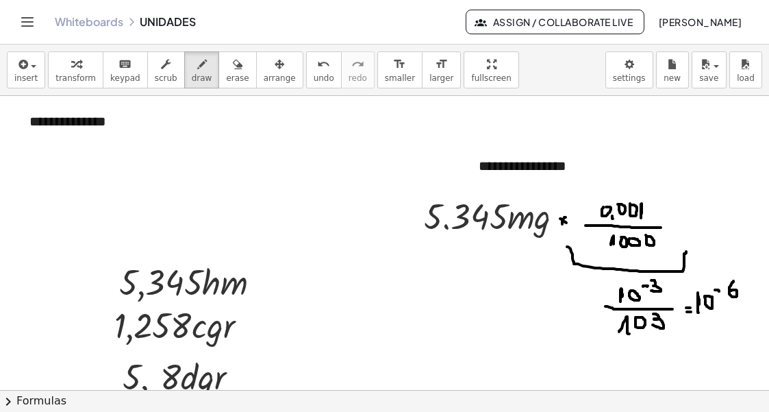
click at [728, 291] on div at bounding box center [384, 67] width 769 height 1176
drag, startPoint x: 412, startPoint y: 226, endPoint x: 506, endPoint y: 236, distance: 94.4
click at [507, 236] on div at bounding box center [384, 67] width 769 height 1176
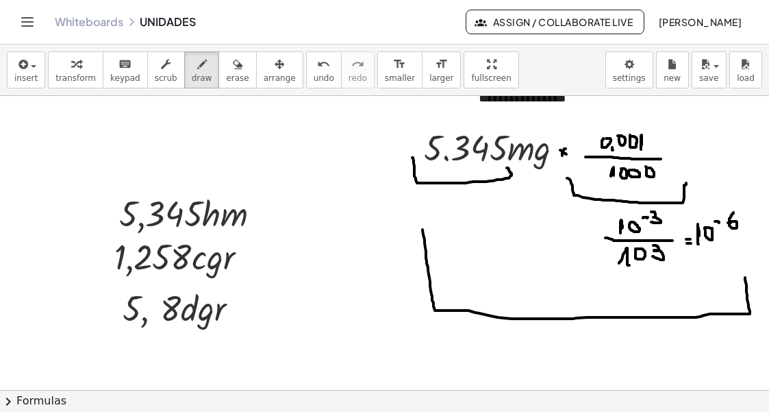
drag, startPoint x: 423, startPoint y: 230, endPoint x: 745, endPoint y: 277, distance: 326.2
click at [314, 67] on div "undo" at bounding box center [324, 63] width 21 height 16
drag, startPoint x: 579, startPoint y: 340, endPoint x: 591, endPoint y: 343, distance: 12.1
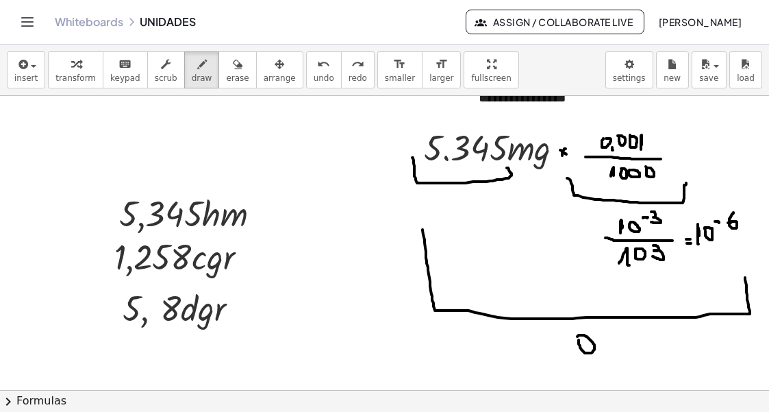
drag, startPoint x: 600, startPoint y: 350, endPoint x: 599, endPoint y: 360, distance: 9.7
drag, startPoint x: 636, startPoint y: 333, endPoint x: 638, endPoint y: 349, distance: 16.5
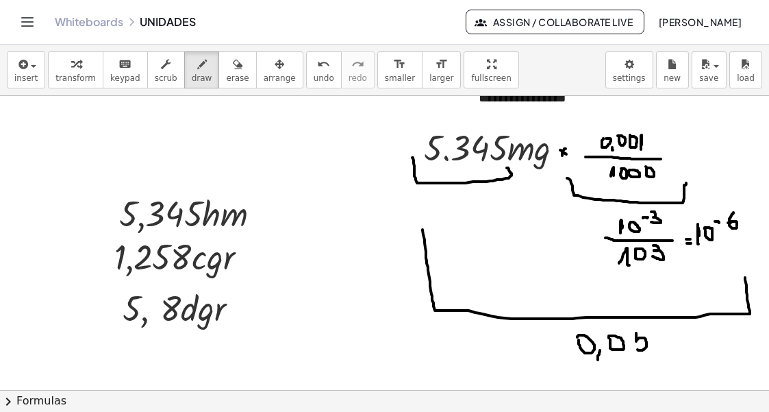
drag, startPoint x: 633, startPoint y: 330, endPoint x: 643, endPoint y: 332, distance: 9.7
drag, startPoint x: 651, startPoint y: 333, endPoint x: 652, endPoint y: 351, distance: 18.5
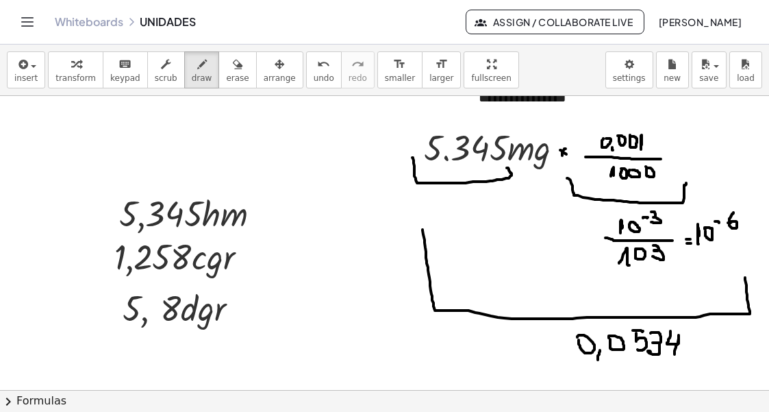
drag, startPoint x: 671, startPoint y: 331, endPoint x: 675, endPoint y: 355, distance: 24.3
drag, startPoint x: 686, startPoint y: 334, endPoint x: 696, endPoint y: 354, distance: 22.1
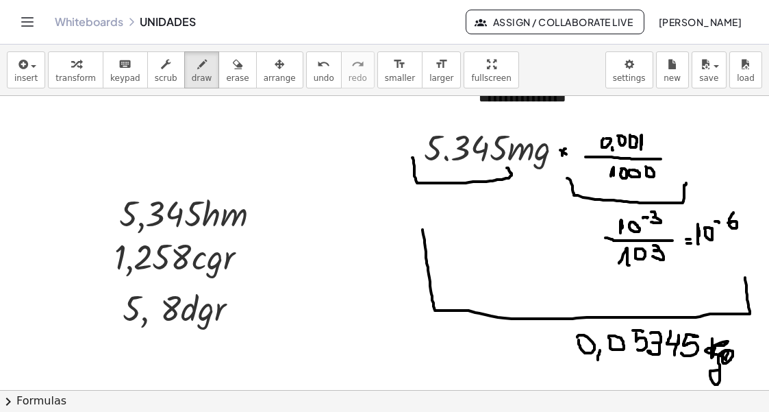
drag, startPoint x: 713, startPoint y: 338, endPoint x: 720, endPoint y: 370, distance: 32.4
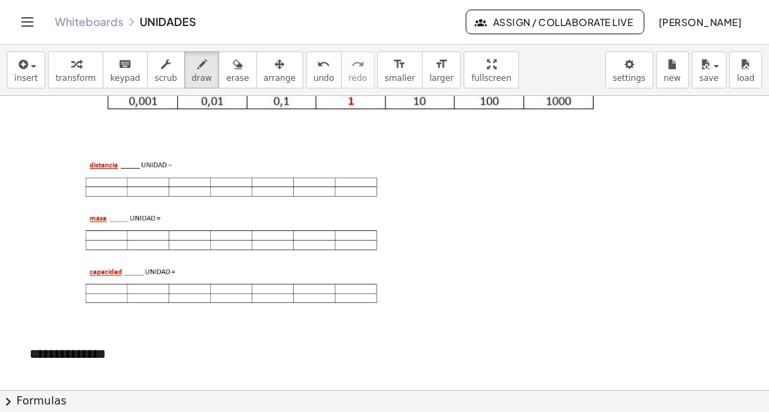
scroll to position [274, 0]
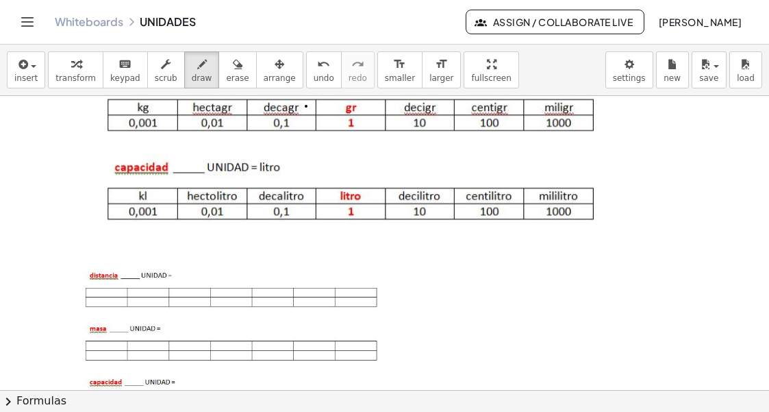
click at [306, 106] on div at bounding box center [384, 410] width 769 height 1176
drag, startPoint x: 304, startPoint y: 60, endPoint x: 312, endPoint y: 95, distance: 36.4
click at [308, 62] on button "undo undo" at bounding box center [324, 69] width 36 height 37
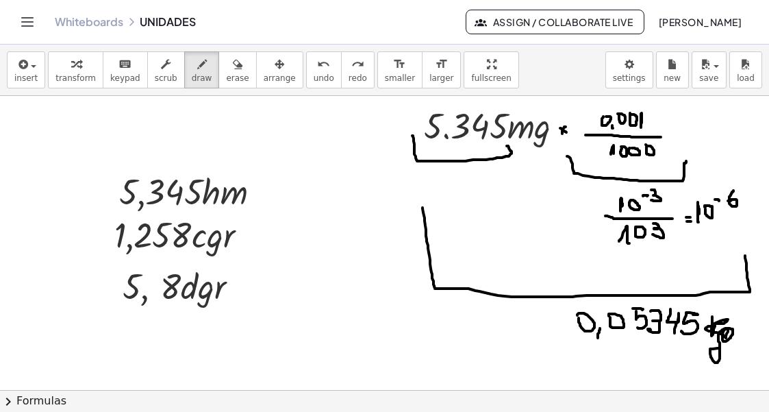
scroll to position [685, 0]
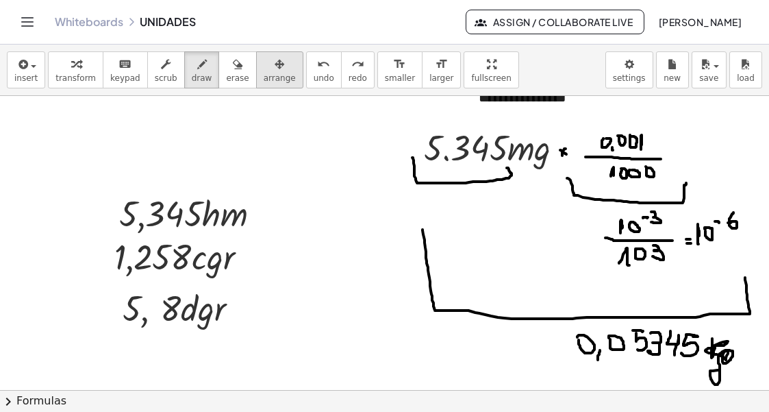
drag, startPoint x: 264, startPoint y: 81, endPoint x: 255, endPoint y: 85, distance: 9.8
click at [267, 79] on span "arrange" at bounding box center [280, 78] width 32 height 10
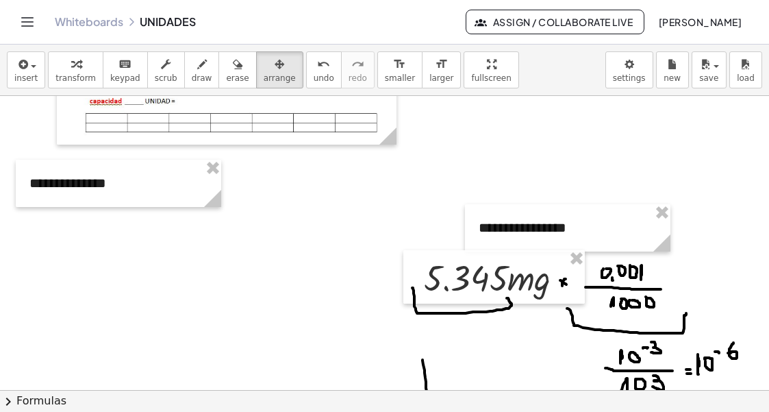
scroll to position [548, 0]
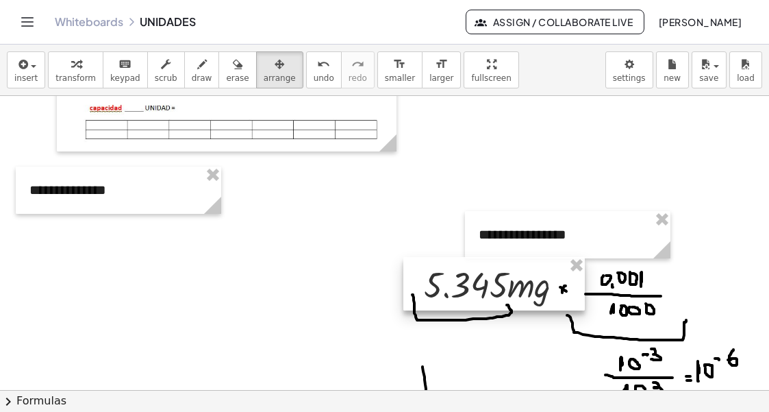
click at [482, 290] on div at bounding box center [495, 283] width 182 height 53
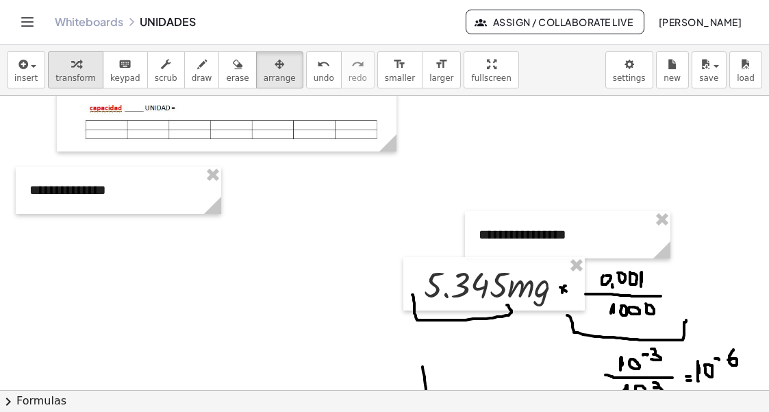
click at [79, 66] on div "button" at bounding box center [75, 63] width 40 height 16
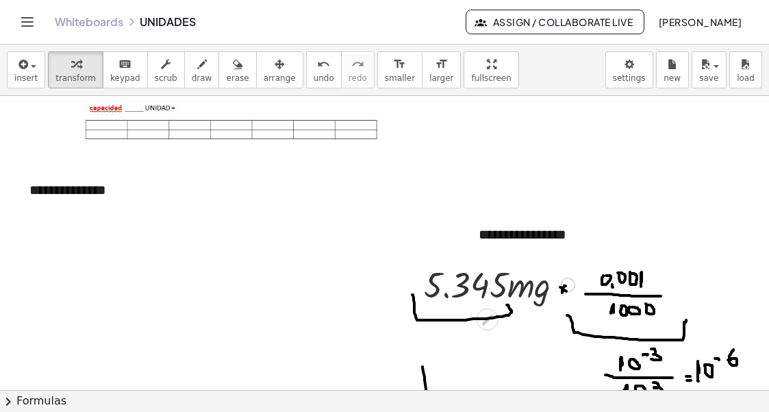
click at [528, 288] on div at bounding box center [499, 283] width 164 height 47
click at [572, 287] on div at bounding box center [567, 284] width 15 height 15
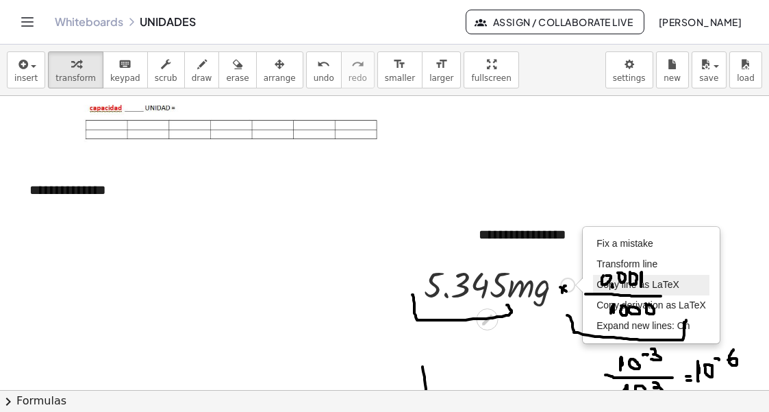
click at [669, 284] on span "Copy line as LaTeX" at bounding box center [638, 284] width 83 height 11
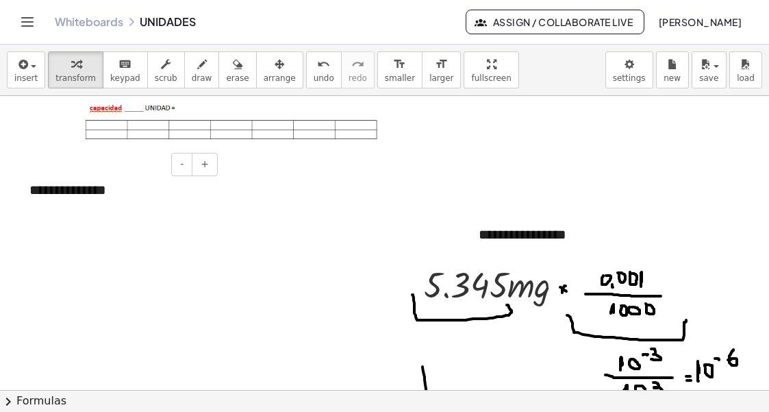
click at [86, 193] on div "**********" at bounding box center [119, 189] width 206 height 47
drag, startPoint x: 121, startPoint y: 256, endPoint x: 119, endPoint y: 249, distance: 7.2
click at [121, 252] on div at bounding box center [384, 136] width 769 height 1176
click at [32, 72] on button "insert" at bounding box center [26, 69] width 38 height 37
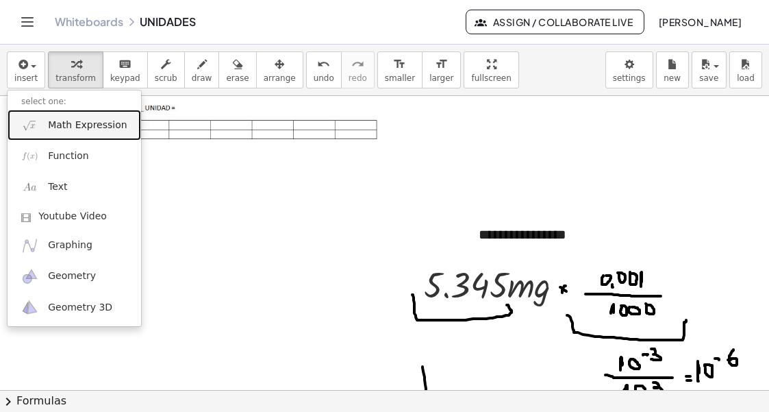
click at [64, 127] on span "Math Expression" at bounding box center [87, 126] width 79 height 14
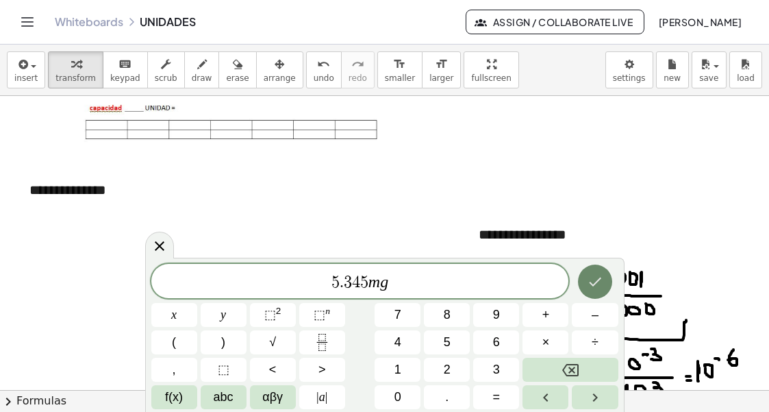
click at [197, 303] on div at bounding box center [174, 315] width 46 height 24
click at [597, 278] on icon "Done" at bounding box center [595, 281] width 16 height 16
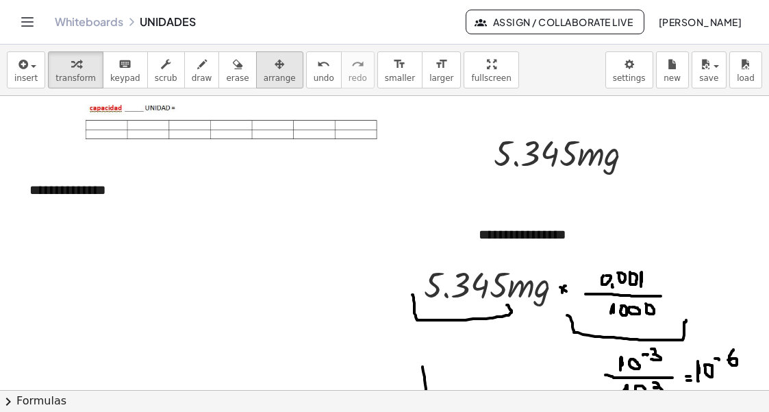
click at [264, 73] on span "arrange" at bounding box center [280, 78] width 32 height 10
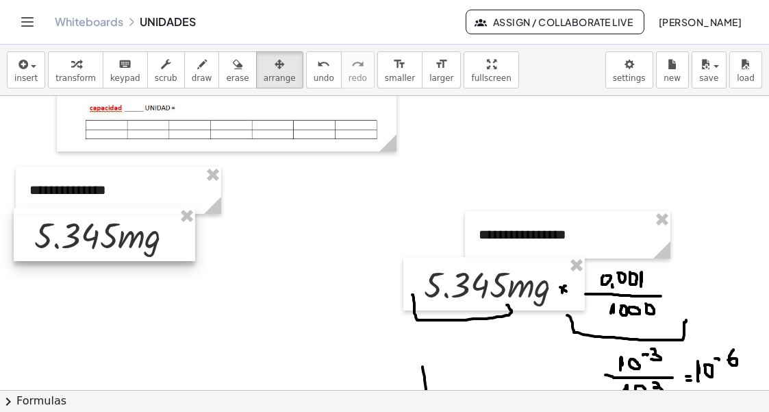
drag, startPoint x: 450, startPoint y: 161, endPoint x: 66, endPoint y: 230, distance: 390.4
click at [66, 230] on div at bounding box center [105, 234] width 182 height 53
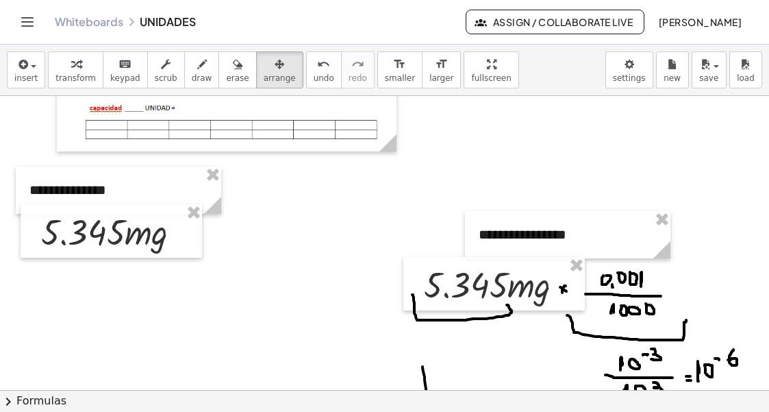
click at [184, 326] on div at bounding box center [384, 136] width 769 height 1176
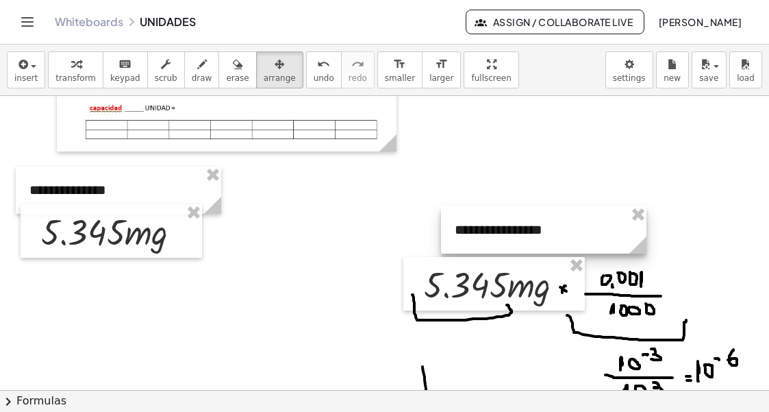
drag, startPoint x: 530, startPoint y: 227, endPoint x: 506, endPoint y: 219, distance: 25.1
click at [506, 221] on div at bounding box center [544, 229] width 206 height 47
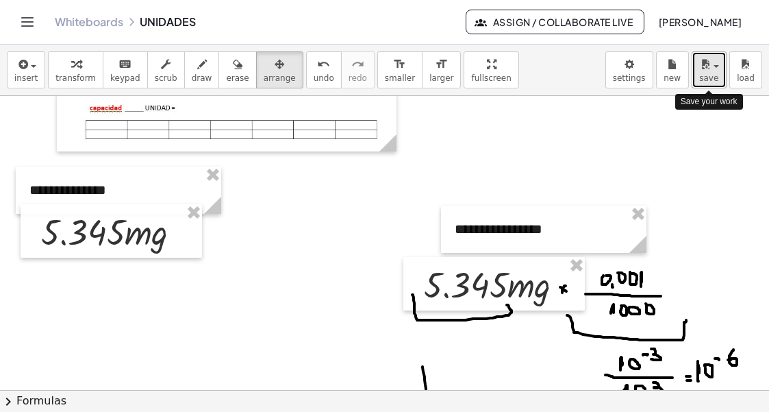
click at [703, 78] on span "save" at bounding box center [708, 78] width 19 height 10
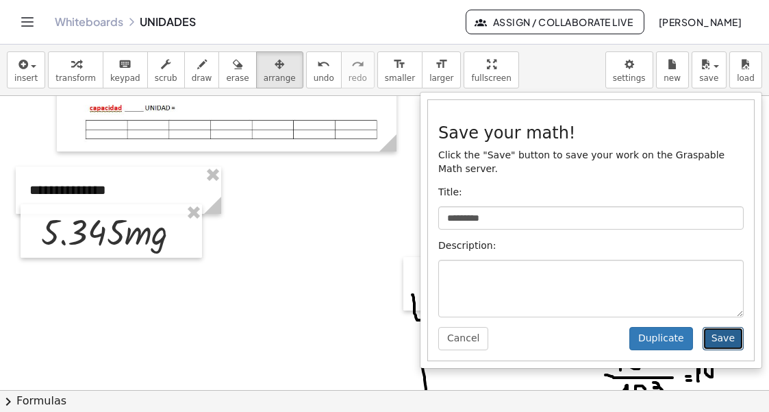
click at [728, 327] on button "Save" at bounding box center [723, 338] width 41 height 23
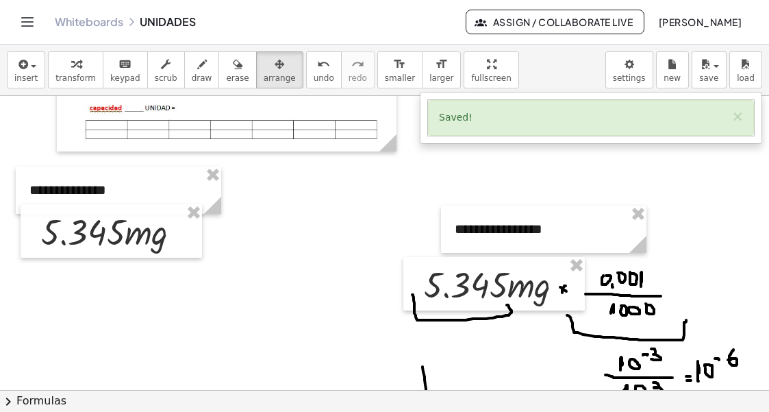
drag, startPoint x: 350, startPoint y: 307, endPoint x: 339, endPoint y: 304, distance: 11.3
click at [343, 306] on div at bounding box center [384, 136] width 769 height 1176
